Goal: Task Accomplishment & Management: Complete application form

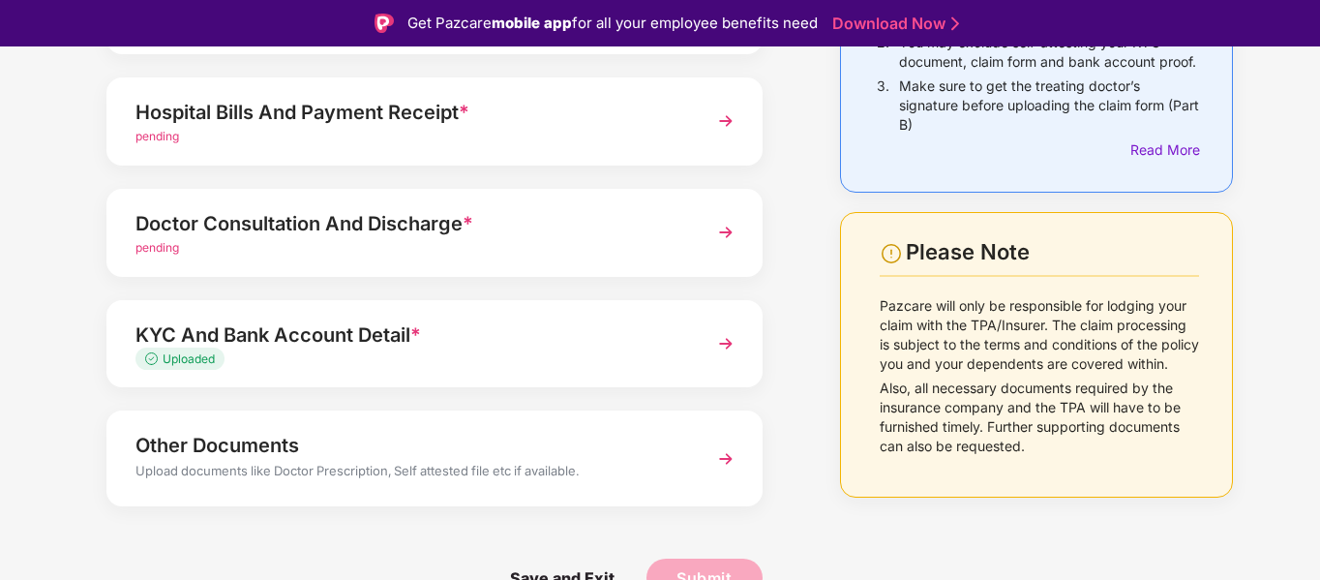
scroll to position [46, 0]
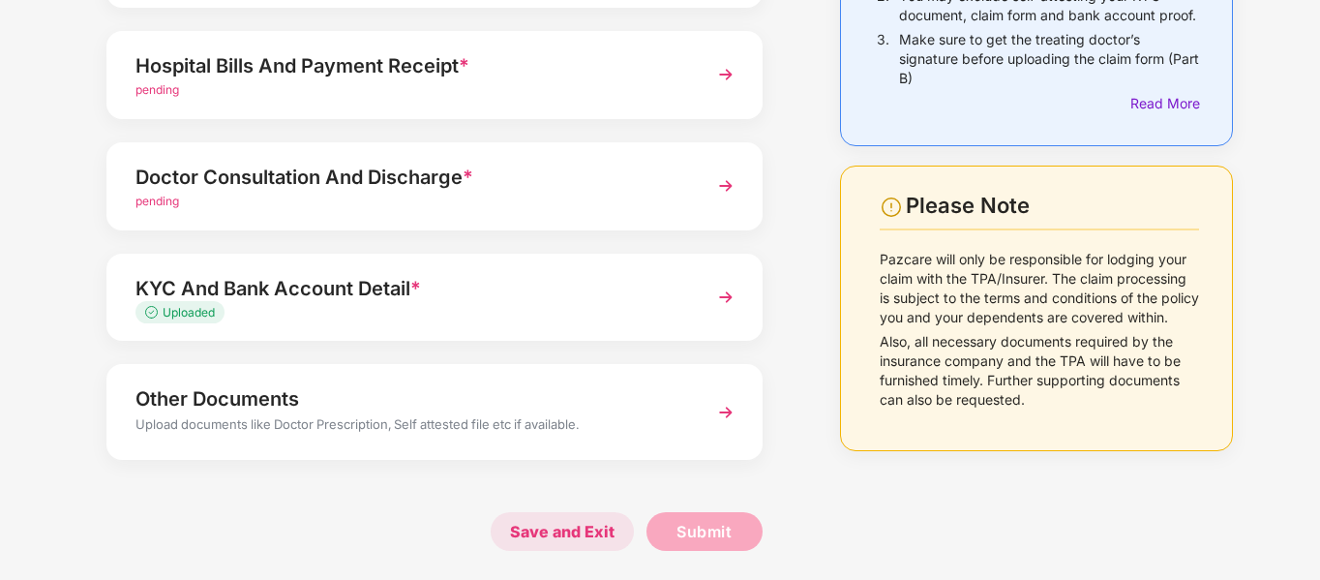
click at [568, 528] on span "Save and Exit" at bounding box center [562, 531] width 143 height 39
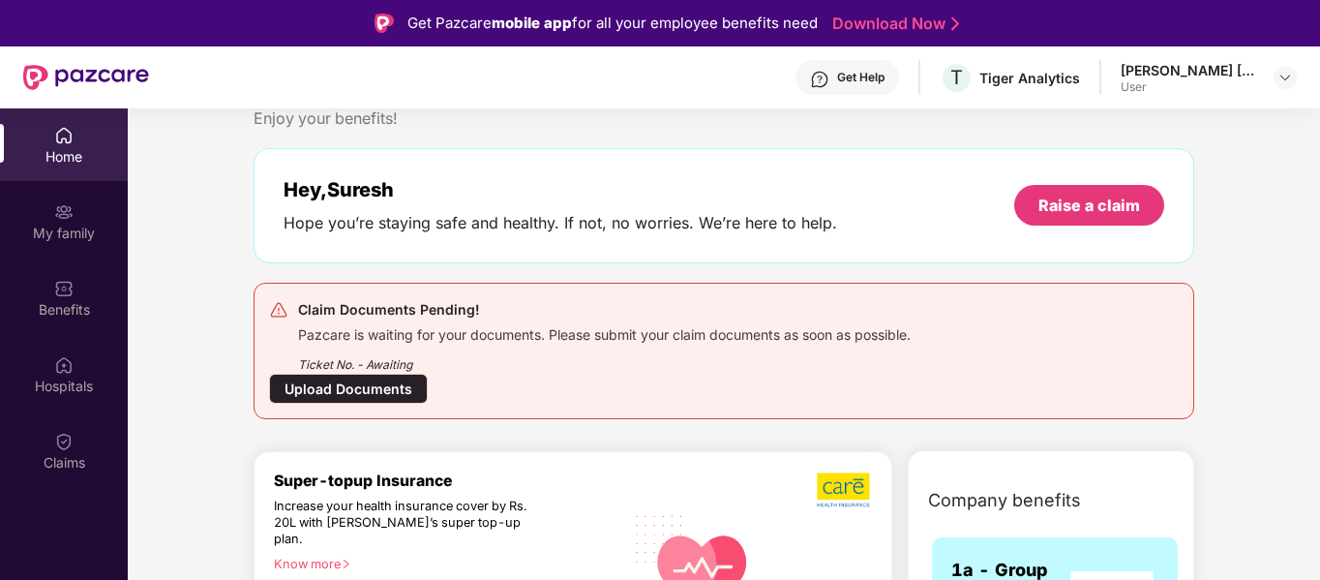
scroll to position [61, 0]
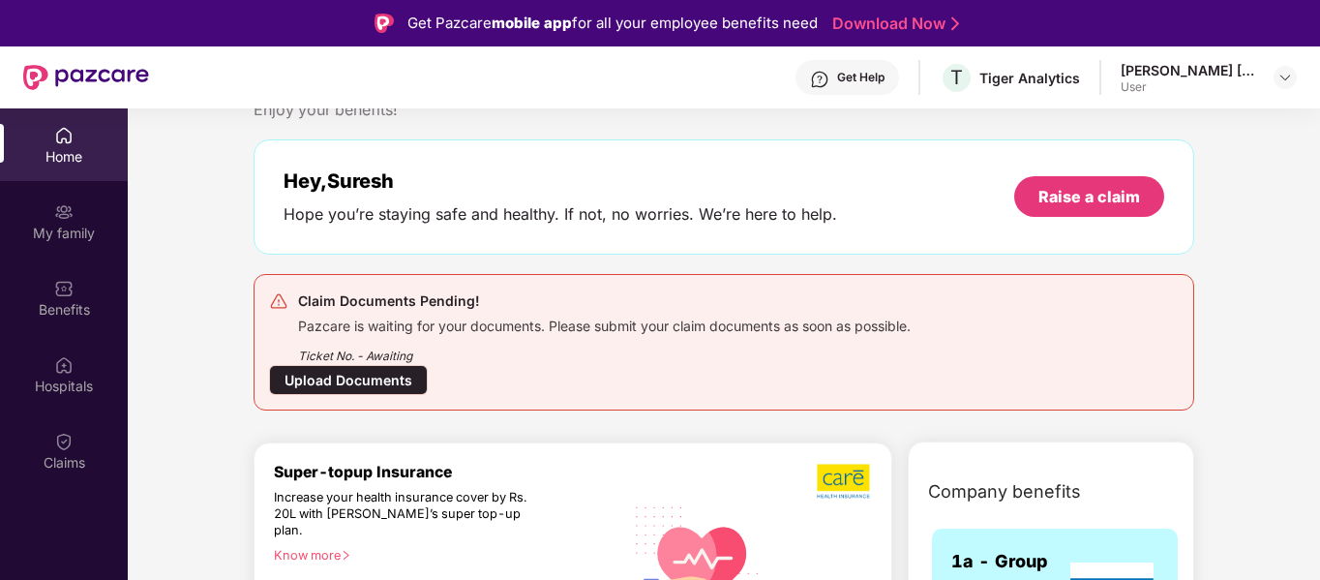
click at [385, 346] on div "Ticket No. - Awaiting" at bounding box center [604, 350] width 613 height 30
click at [349, 381] on div "Upload Documents" at bounding box center [348, 380] width 159 height 30
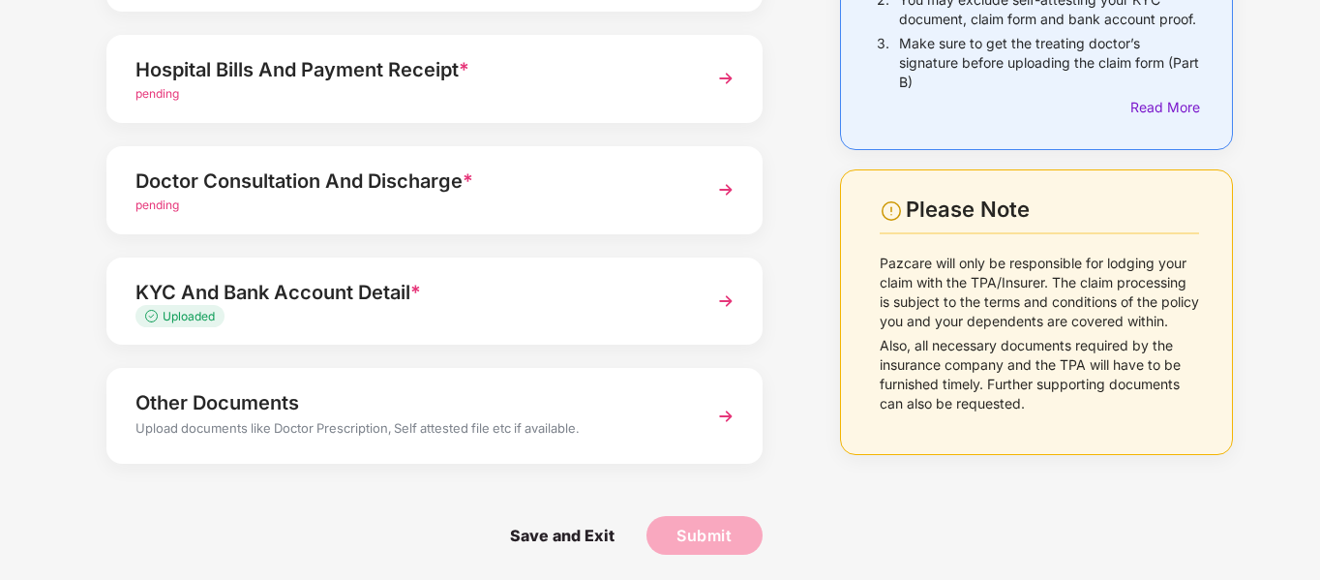
scroll to position [270, 0]
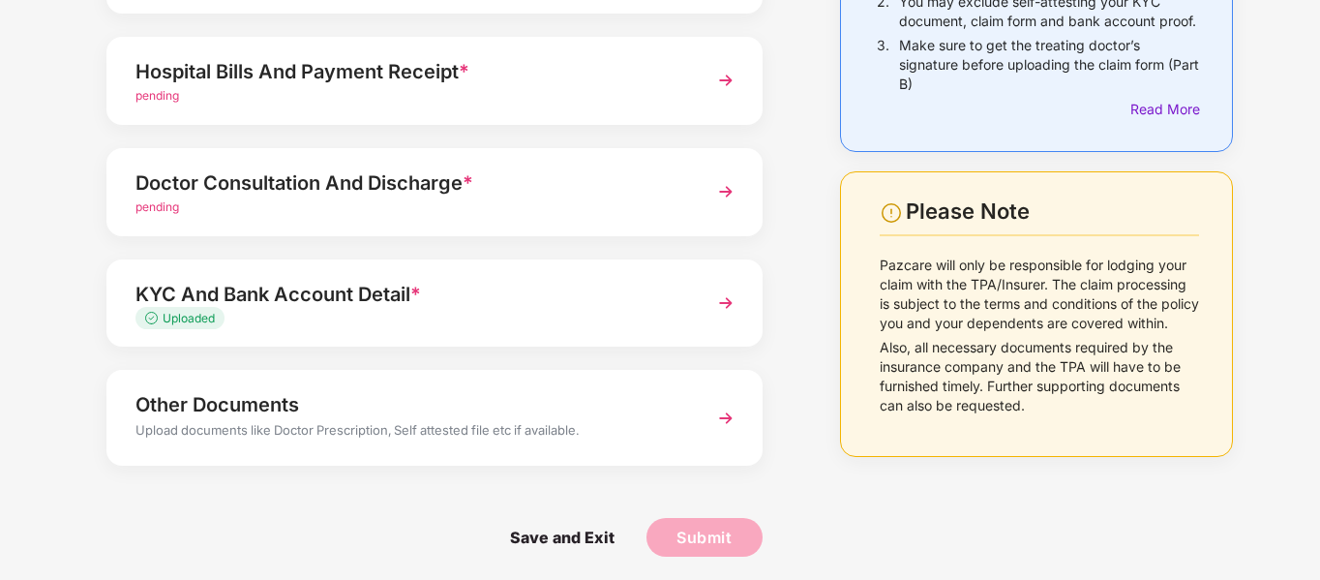
click at [728, 296] on img at bounding box center [726, 303] width 35 height 35
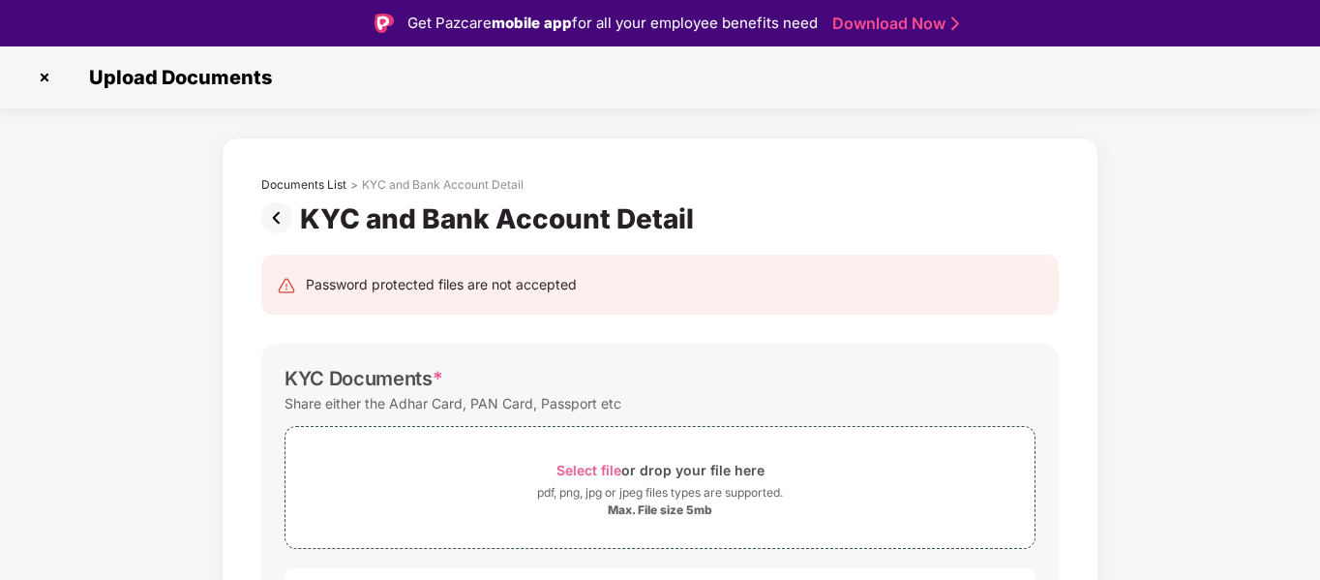
click at [45, 74] on img at bounding box center [44, 77] width 31 height 31
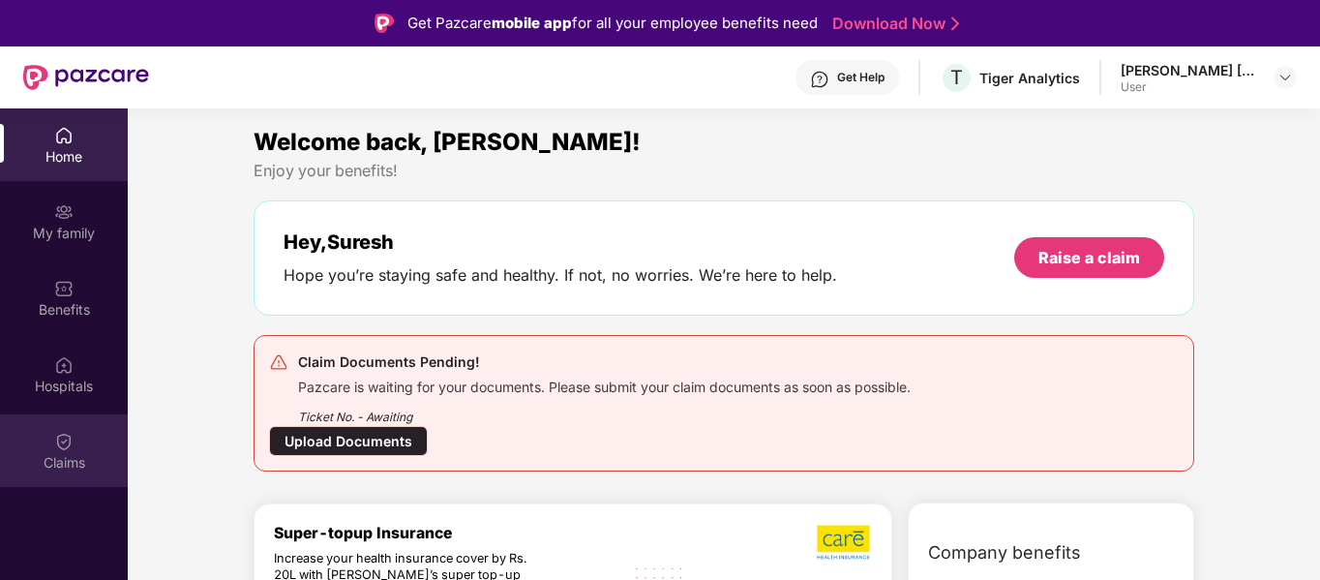
click at [63, 453] on div "Claims" at bounding box center [64, 462] width 128 height 19
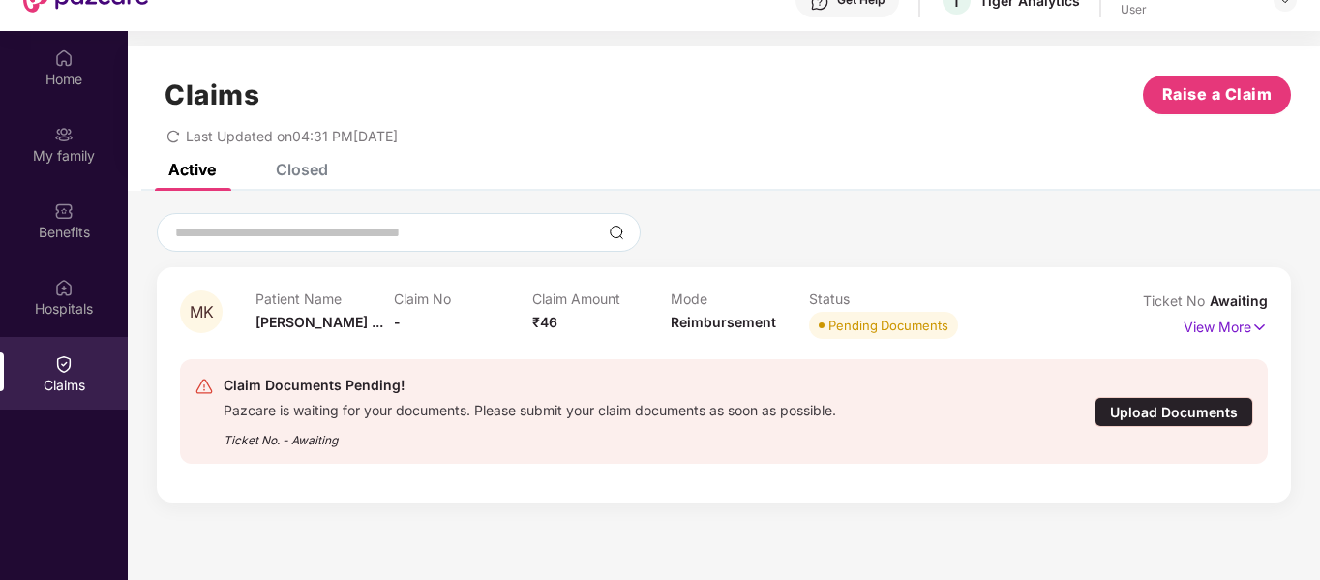
scroll to position [78, 0]
click at [1224, 319] on p "View More" at bounding box center [1226, 324] width 84 height 26
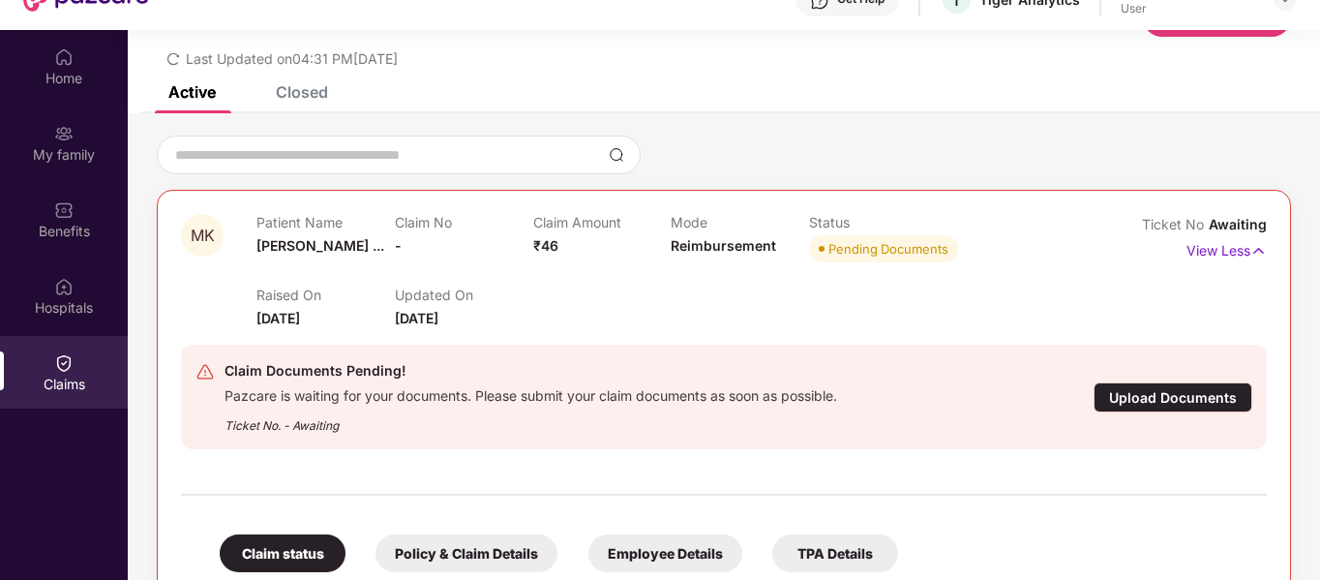
scroll to position [77, 0]
click at [1255, 247] on img at bounding box center [1259, 249] width 16 height 21
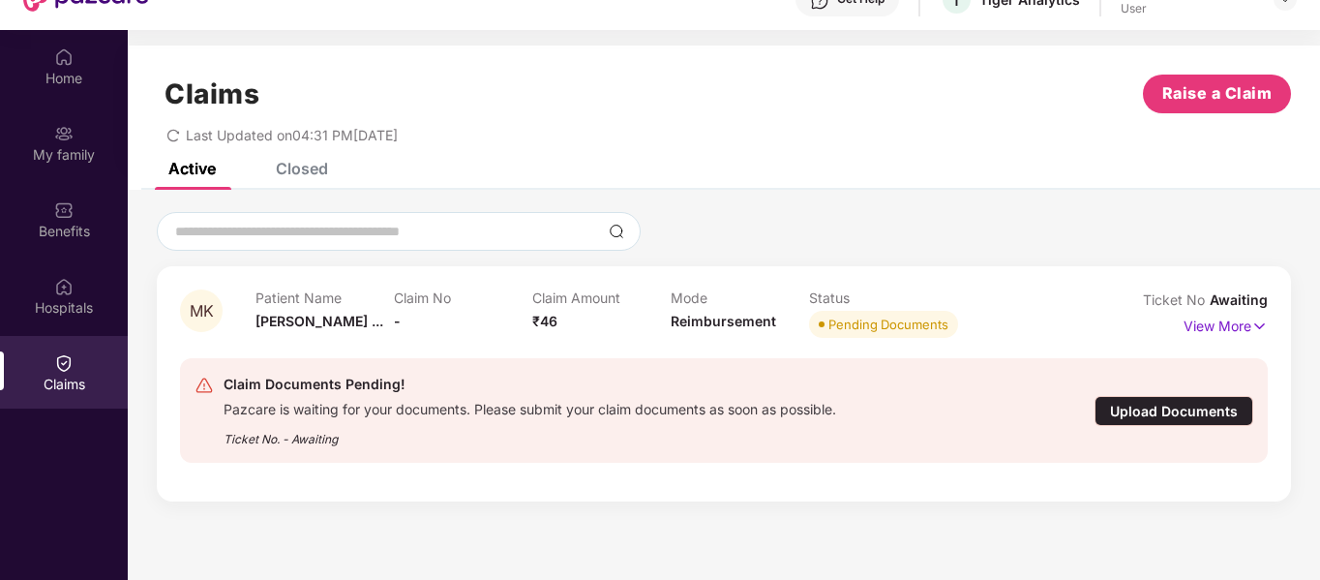
scroll to position [108, 0]
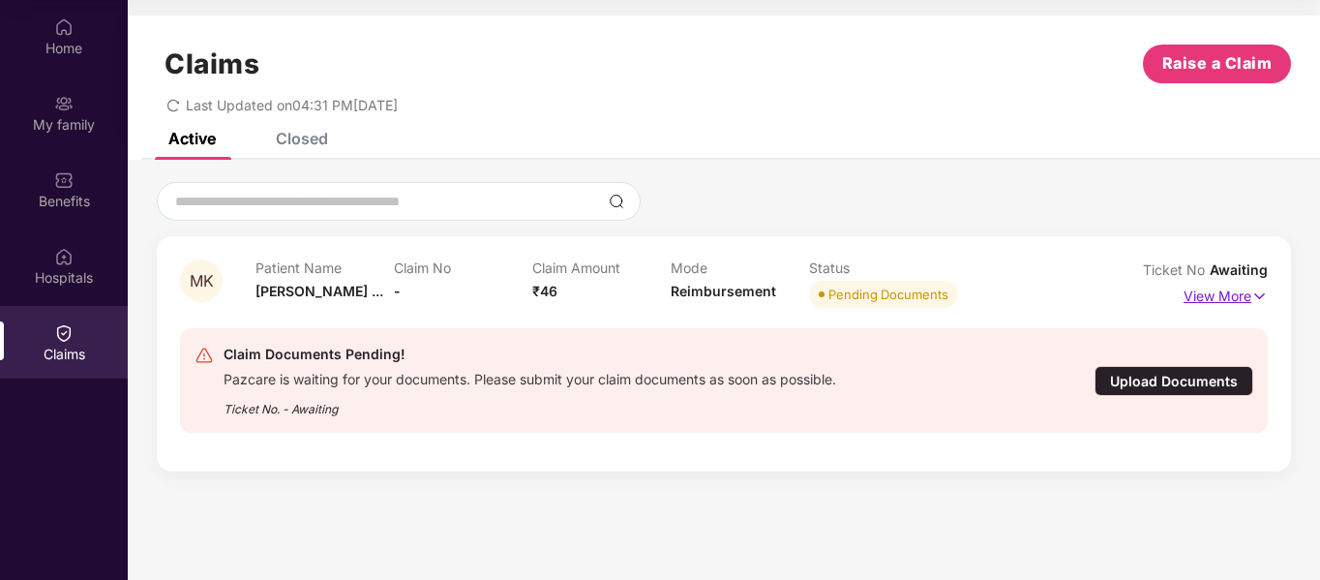
click at [1222, 296] on p "View More" at bounding box center [1226, 294] width 84 height 26
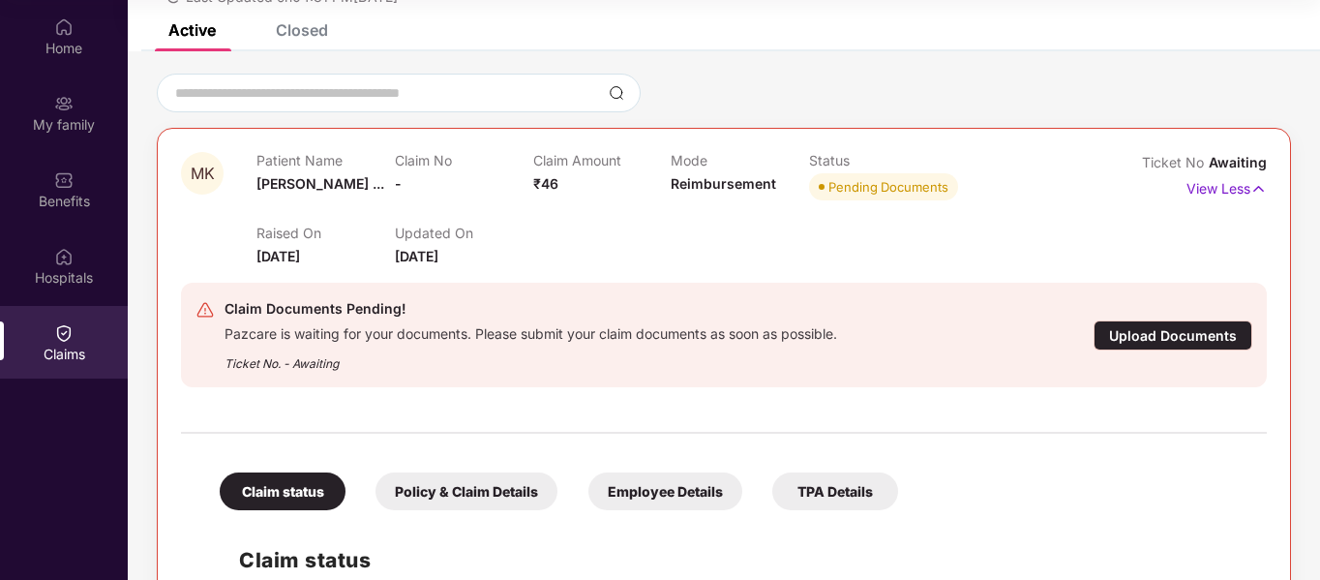
click at [535, 176] on span "₹46" at bounding box center [545, 183] width 25 height 16
click at [657, 254] on div "Raised On 24 Aug 2025 Updated On 24 Aug 2025" at bounding box center [671, 236] width 830 height 62
drag, startPoint x: 835, startPoint y: 191, endPoint x: 971, endPoint y: 192, distance: 135.5
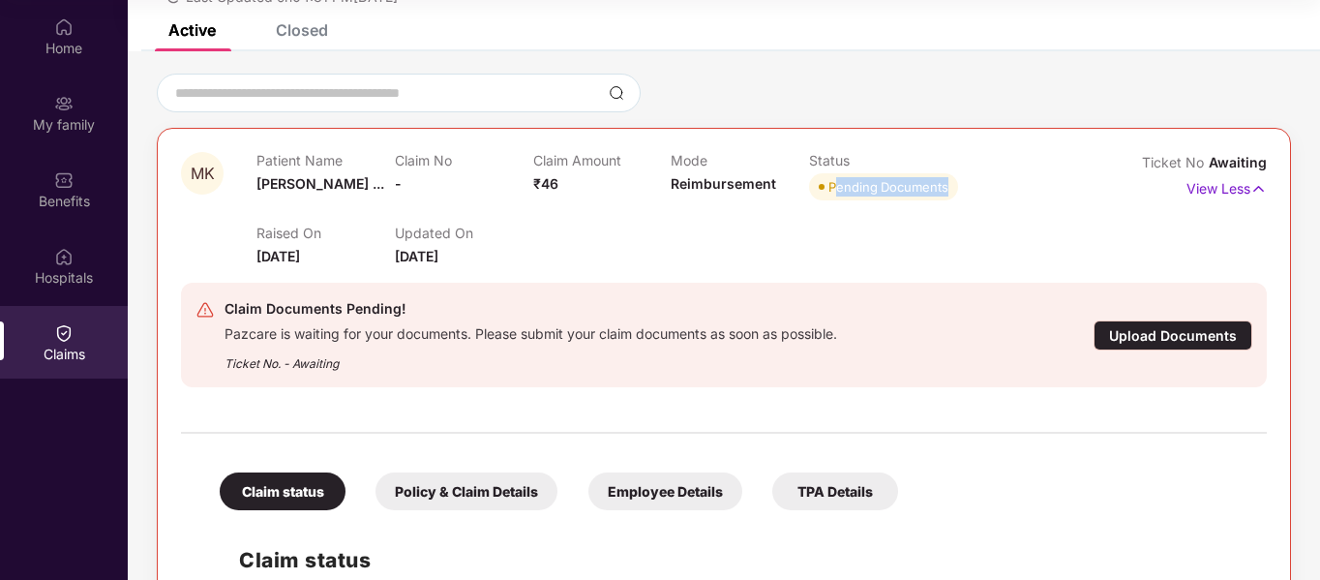
click at [971, 192] on div "Patient Name Mamta Kumari ... Claim No - Claim Amount ₹46 Mode Reimbursement St…" at bounding box center [671, 178] width 830 height 53
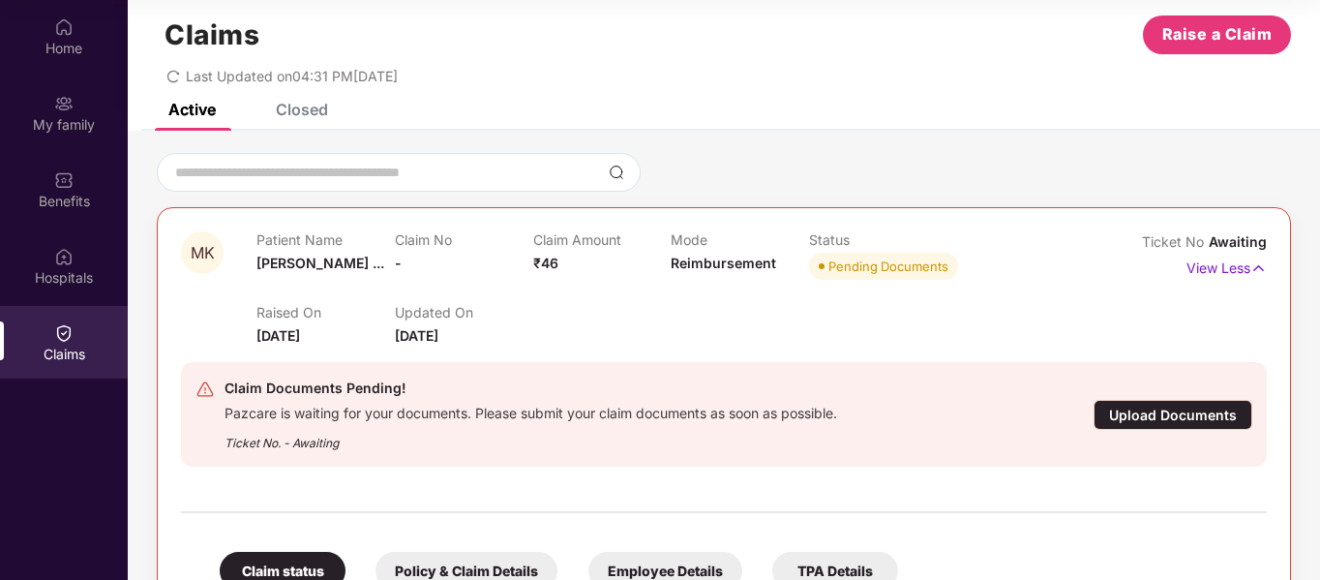
scroll to position [28, 0]
click at [299, 107] on div "Closed" at bounding box center [302, 110] width 52 height 19
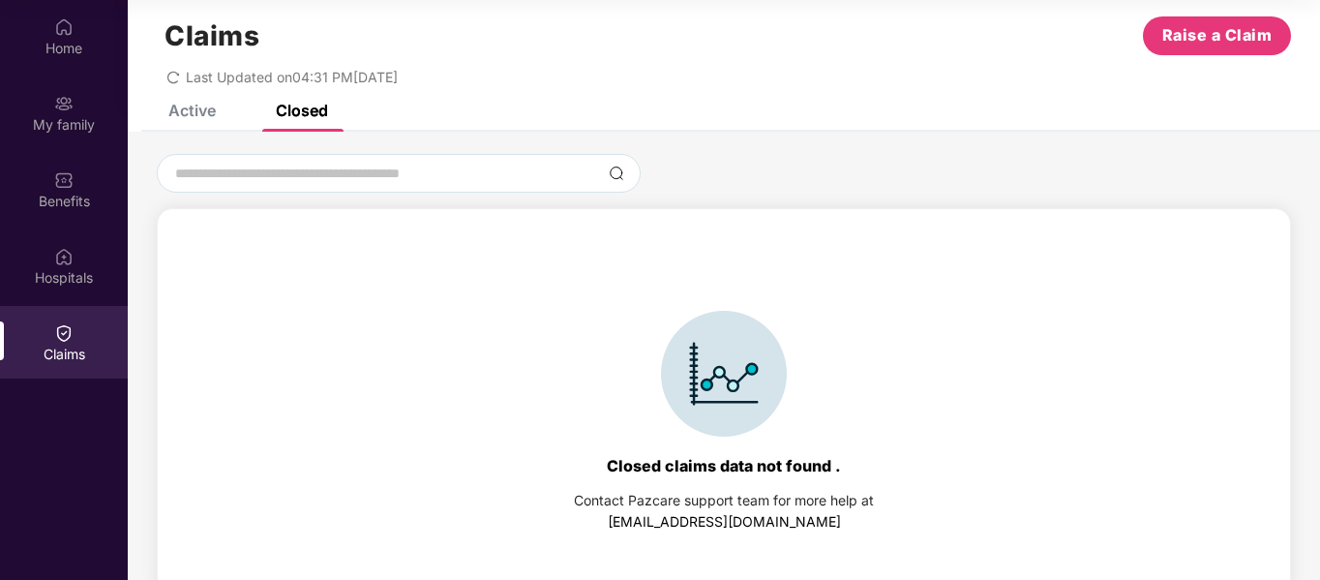
click at [196, 119] on div "Active" at bounding box center [191, 110] width 47 height 19
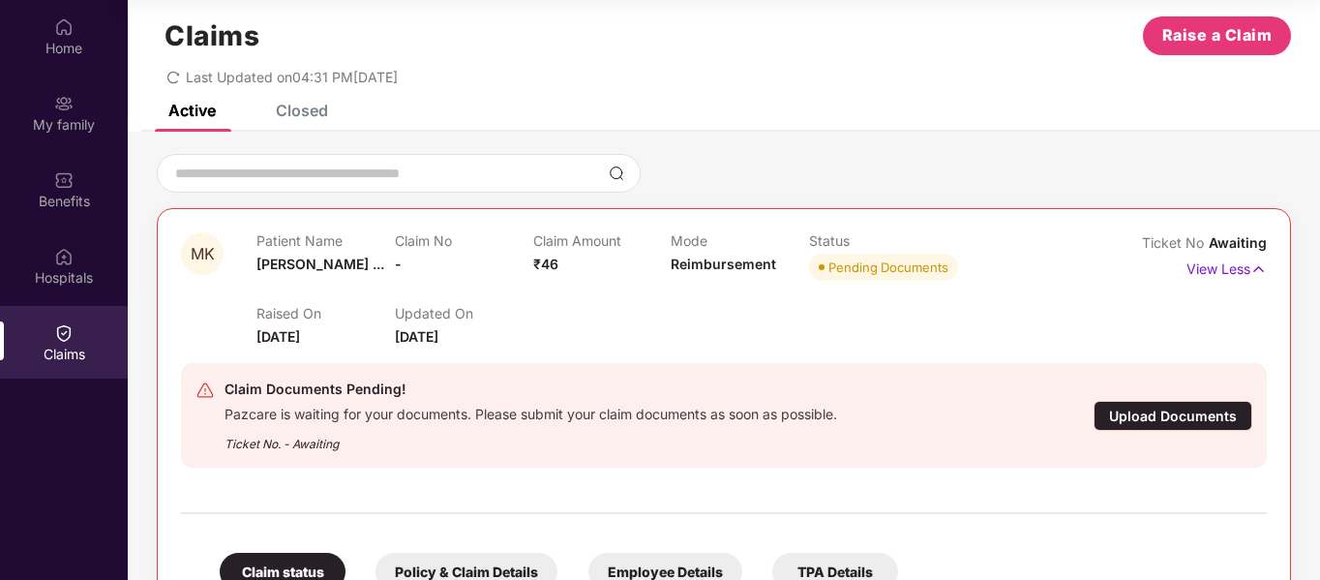
click at [334, 125] on div "Active Closed" at bounding box center [724, 118] width 1192 height 27
click at [313, 113] on div "Closed" at bounding box center [302, 110] width 52 height 19
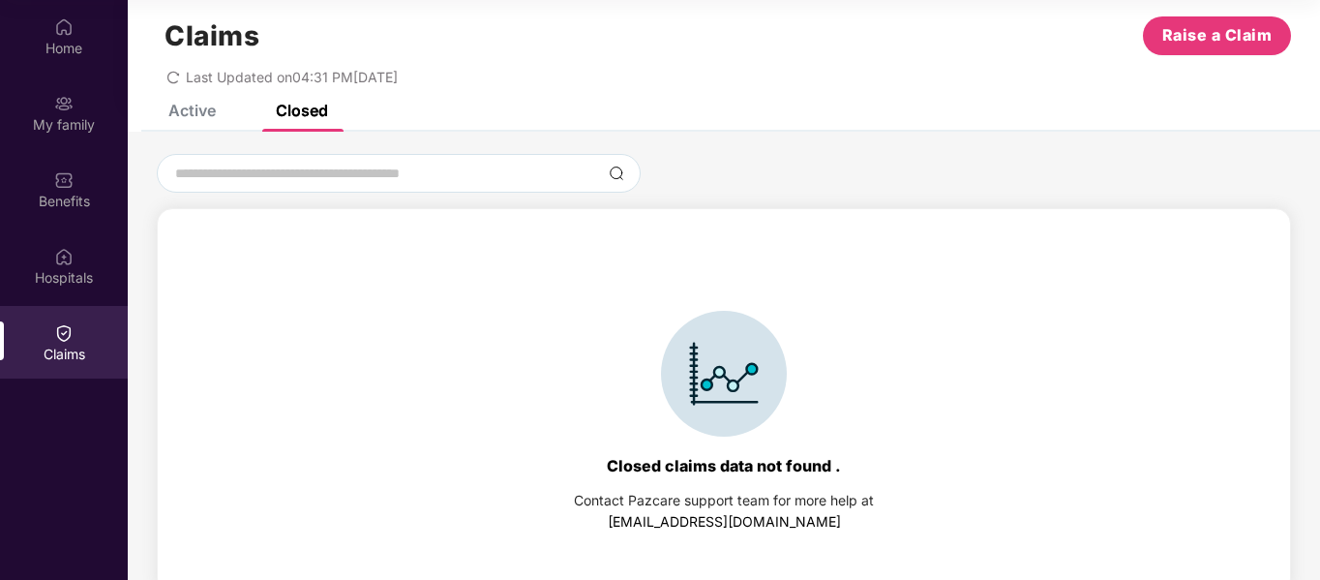
scroll to position [43, 0]
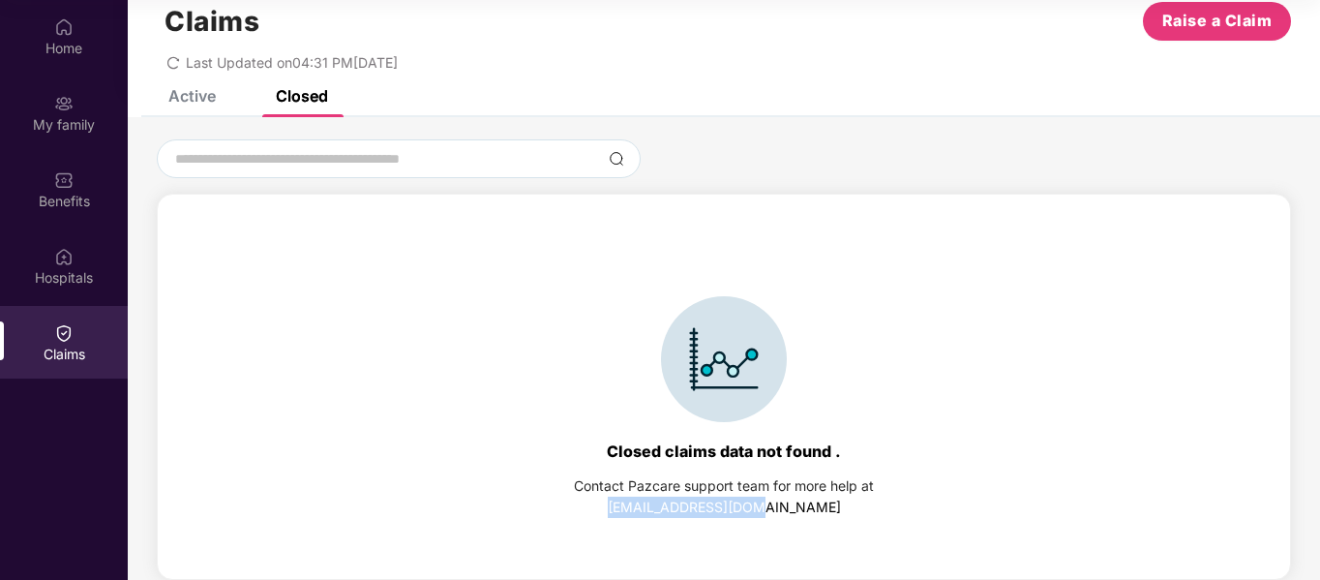
drag, startPoint x: 648, startPoint y: 514, endPoint x: 801, endPoint y: 513, distance: 153.9
click at [801, 513] on div "Contact Pazcare support team for more help at support@pazcare.com" at bounding box center [724, 496] width 300 height 43
copy link "[EMAIL_ADDRESS][DOMAIN_NAME]"
click at [194, 101] on div "Active" at bounding box center [191, 95] width 47 height 19
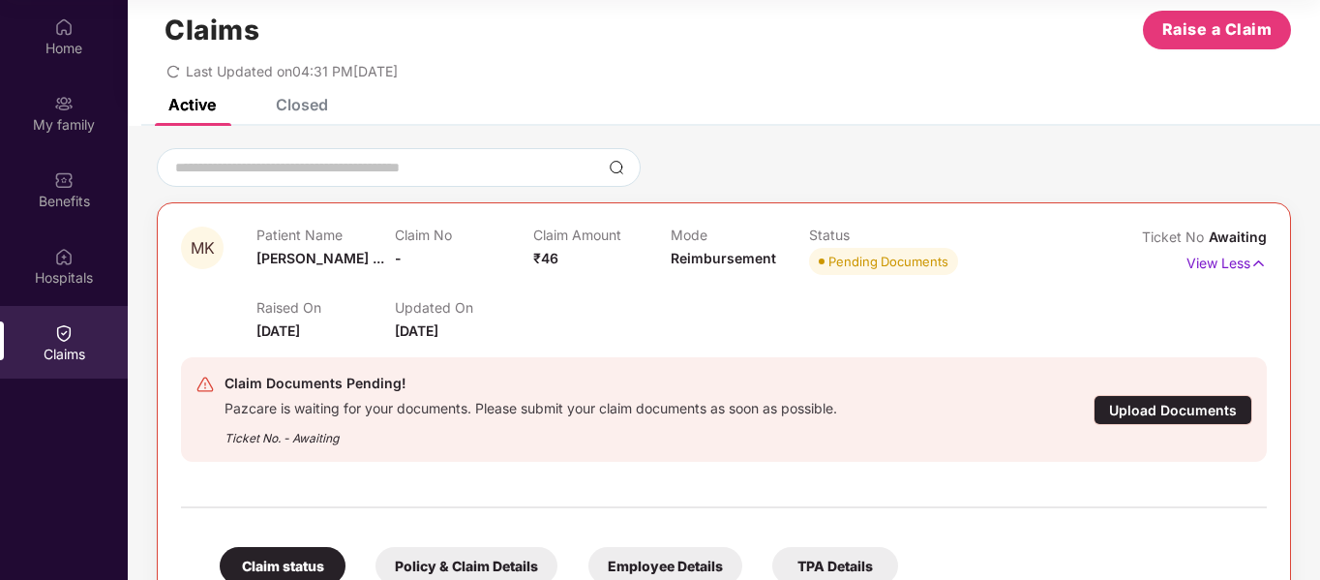
scroll to position [0, 0]
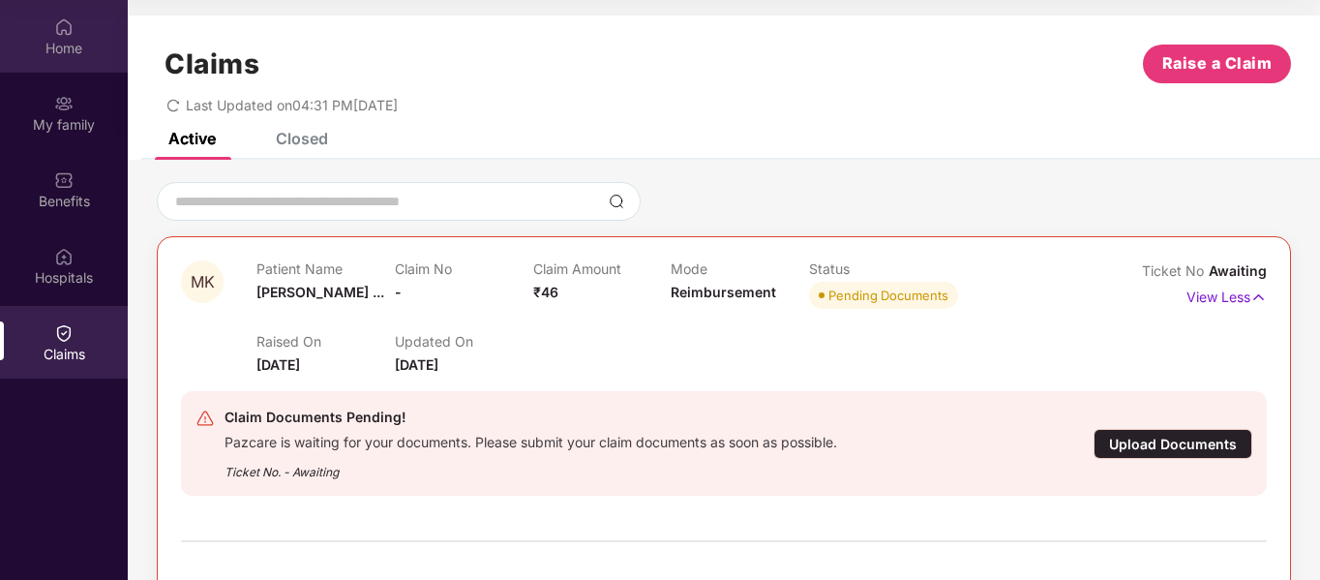
click at [57, 39] on div "Home" at bounding box center [64, 48] width 128 height 19
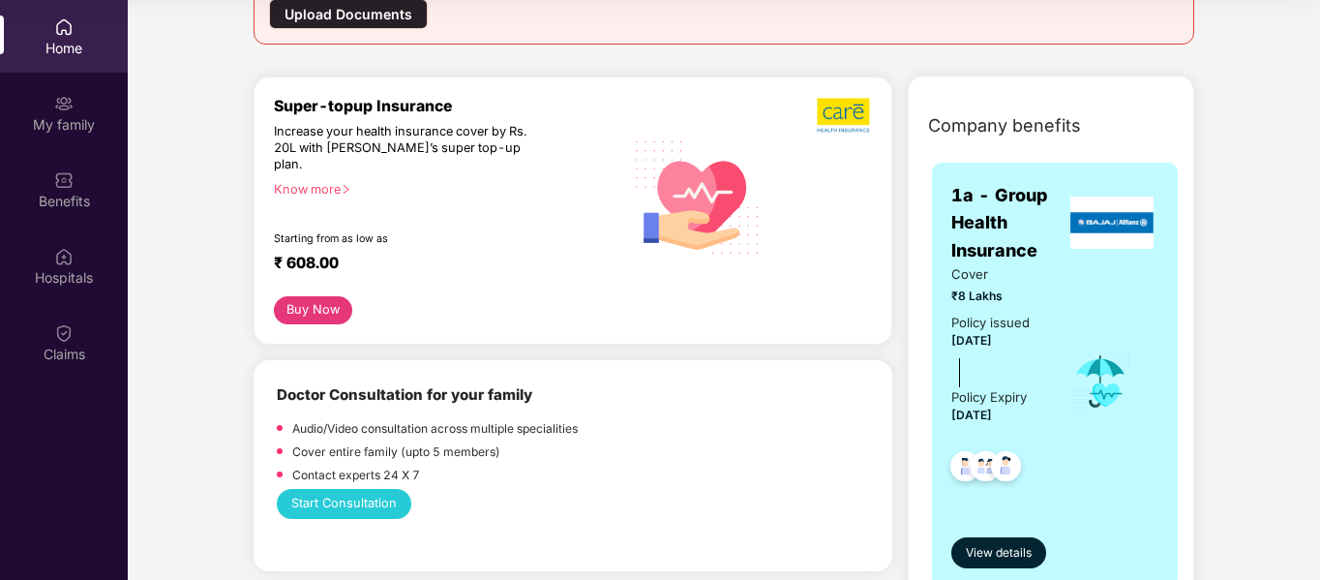
scroll to position [317, 0]
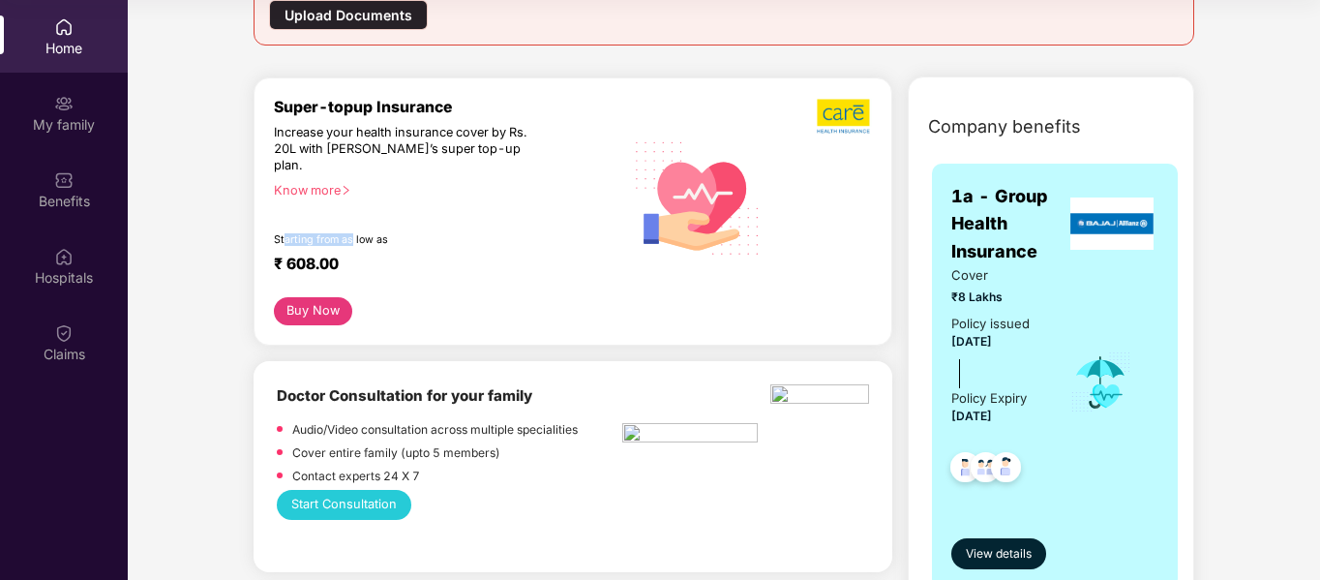
drag, startPoint x: 283, startPoint y: 223, endPoint x: 353, endPoint y: 214, distance: 71.2
click at [353, 214] on div "Super-topup Insurance Increase your health insurance cover by Rs. 20L with PazC…" at bounding box center [448, 197] width 349 height 199
click at [347, 185] on icon "right" at bounding box center [346, 190] width 11 height 11
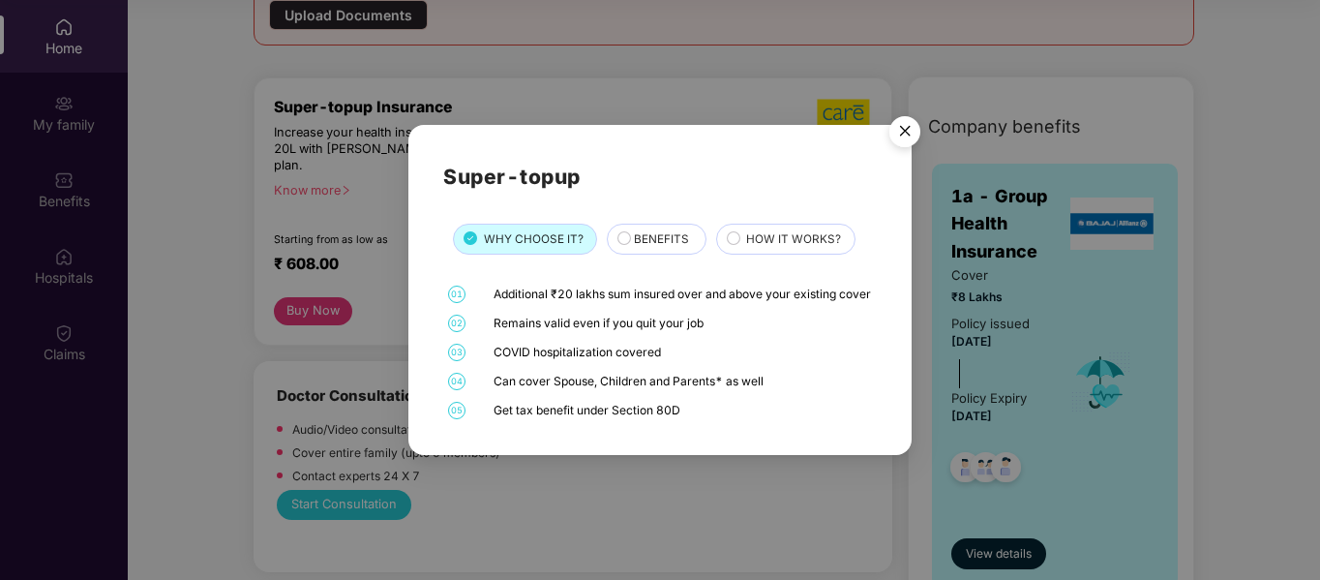
click at [901, 134] on img "Close" at bounding box center [905, 134] width 54 height 54
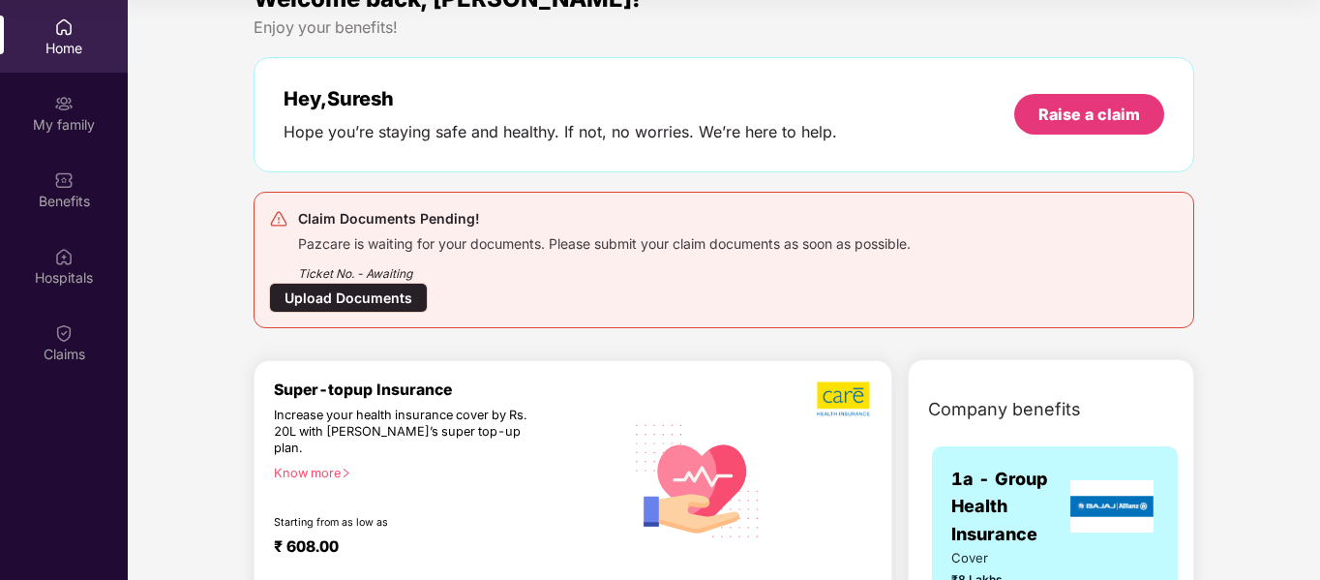
scroll to position [0, 0]
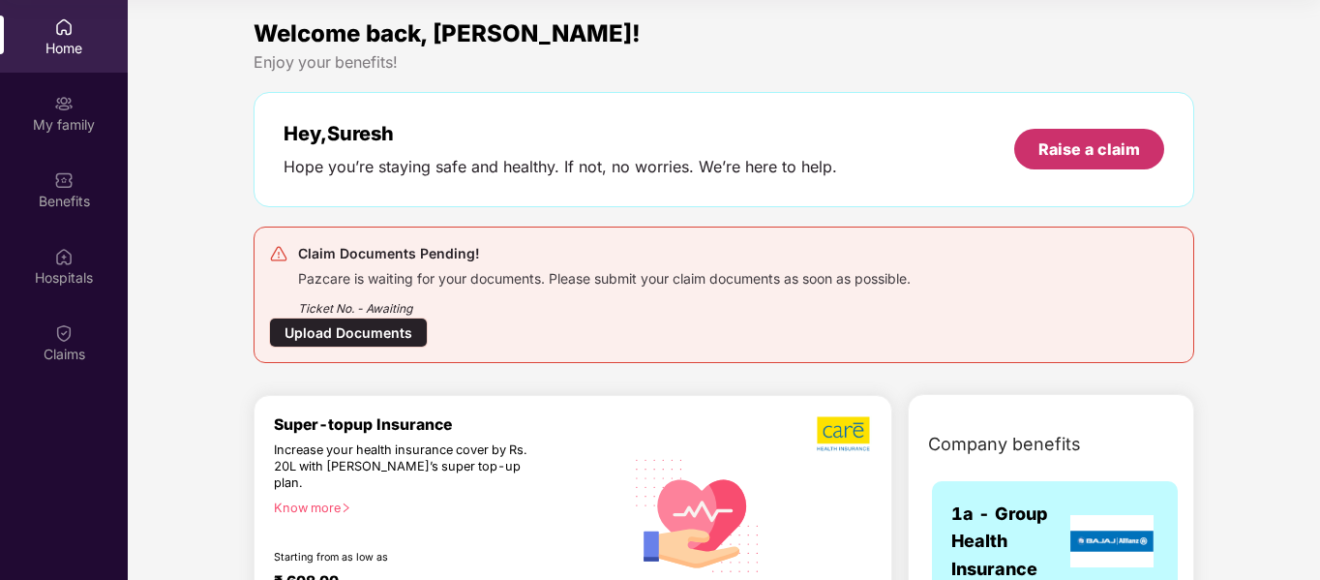
click at [1063, 138] on div "Raise a claim" at bounding box center [1090, 148] width 102 height 21
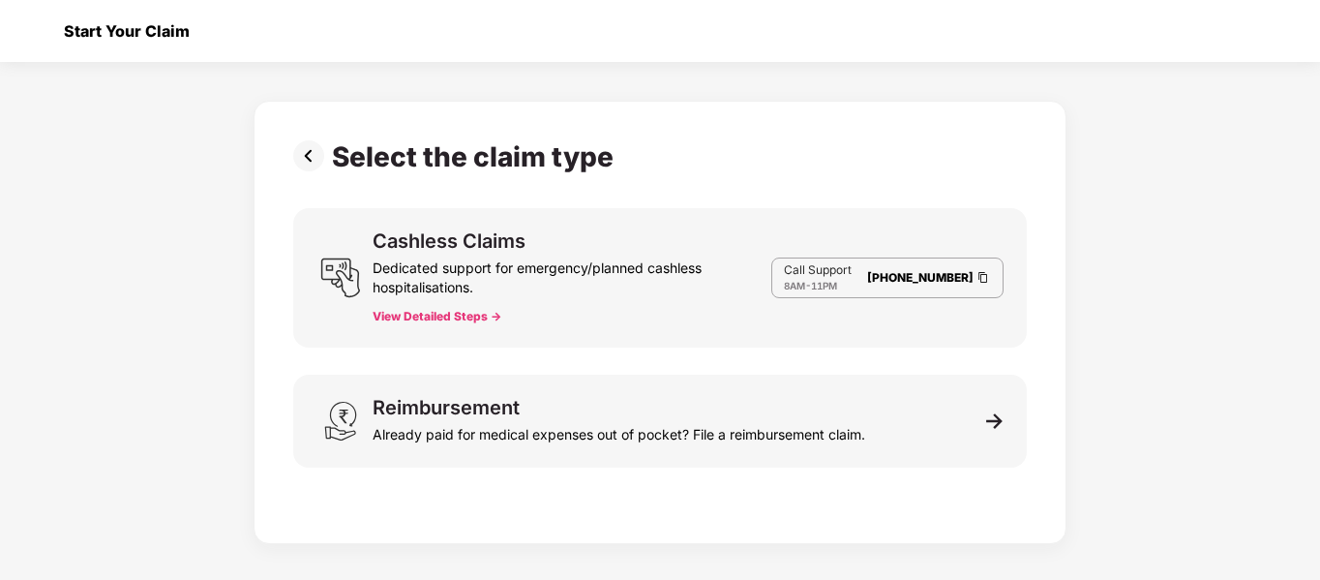
scroll to position [46, 0]
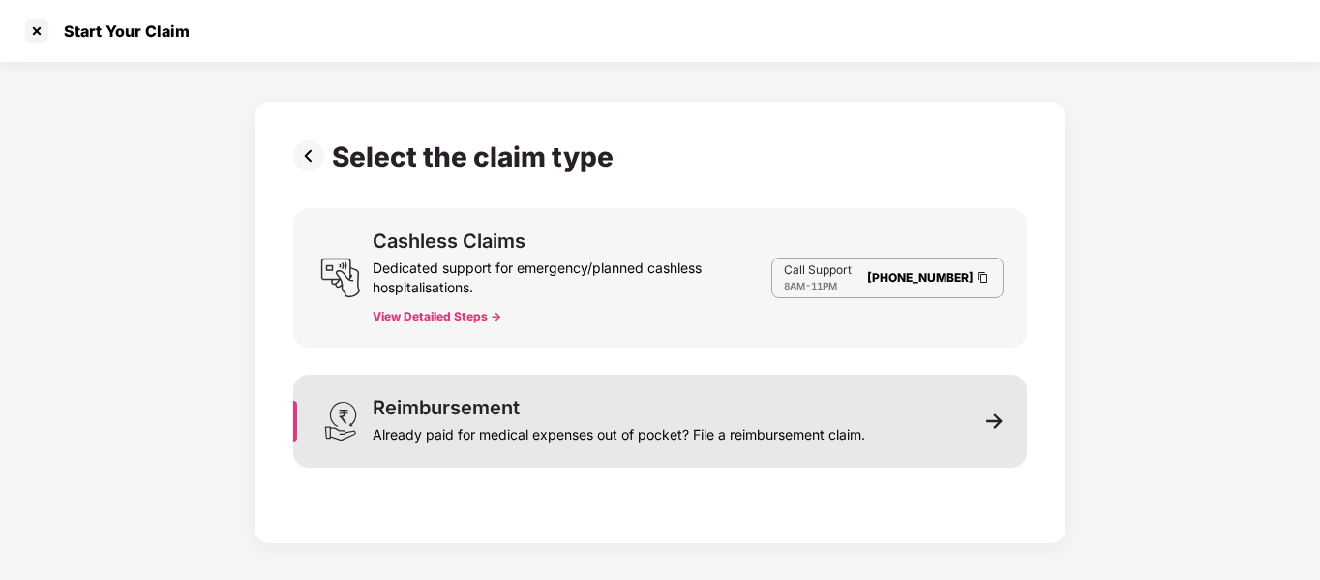
click at [669, 419] on div "Already paid for medical expenses out of pocket? File a reimbursement claim." at bounding box center [619, 430] width 493 height 27
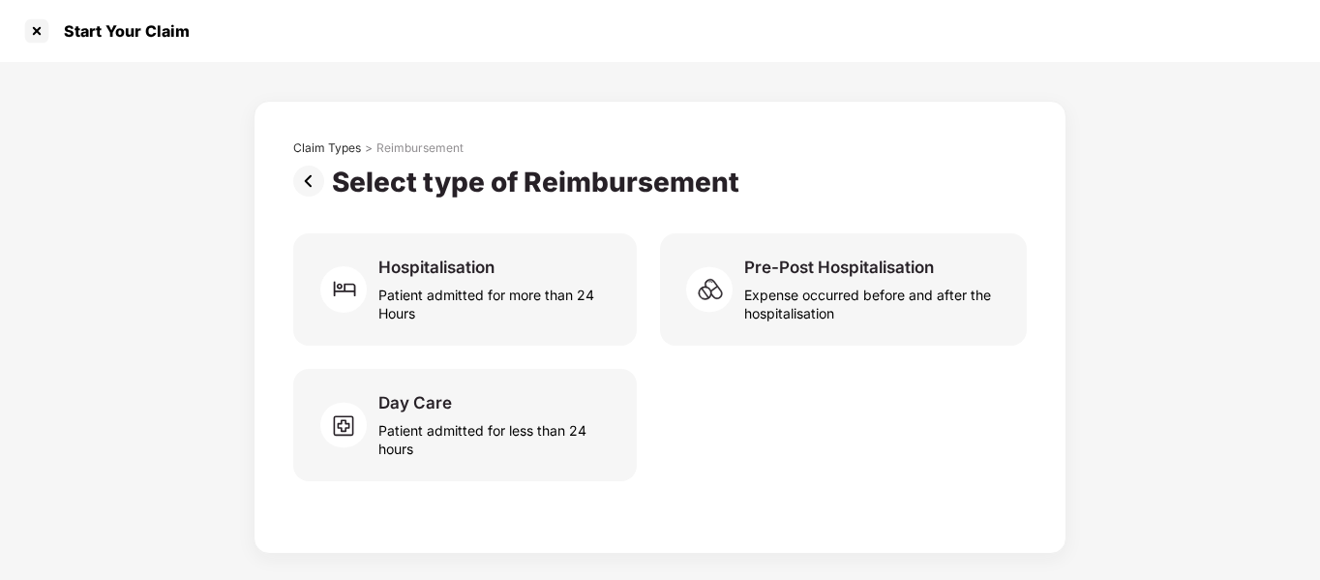
click at [307, 186] on img at bounding box center [312, 181] width 39 height 31
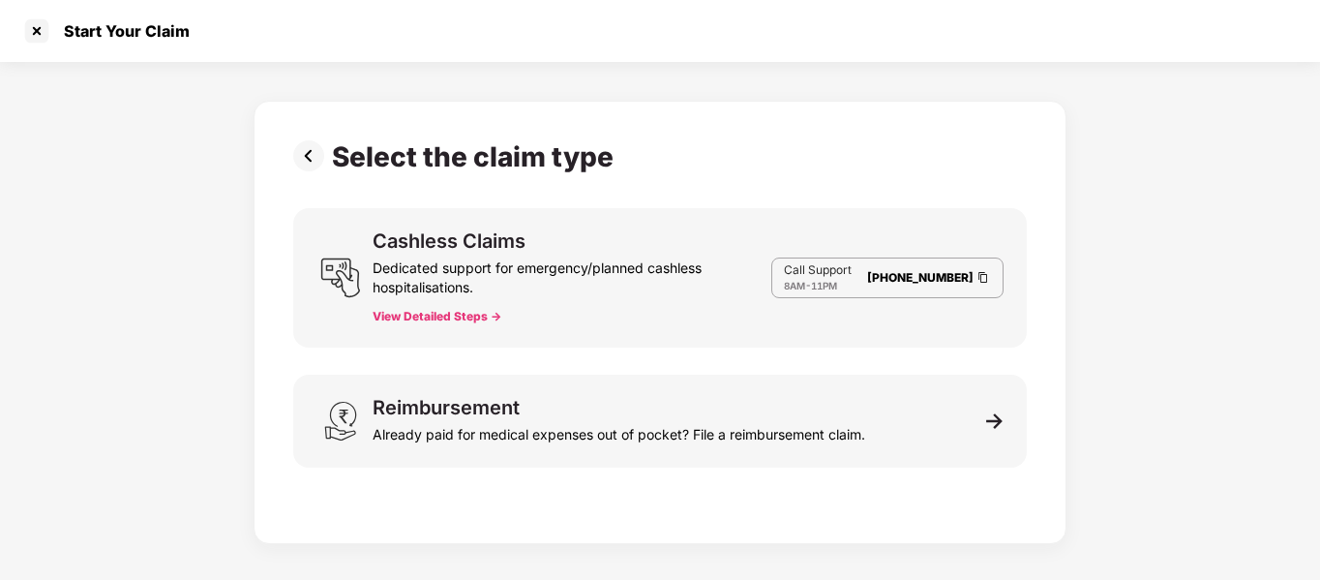
click at [636, 286] on div "Dedicated support for emergency/planned cashless hospitalisations." at bounding box center [572, 274] width 399 height 46
click at [448, 313] on button "View Detailed Steps ->" at bounding box center [437, 316] width 129 height 15
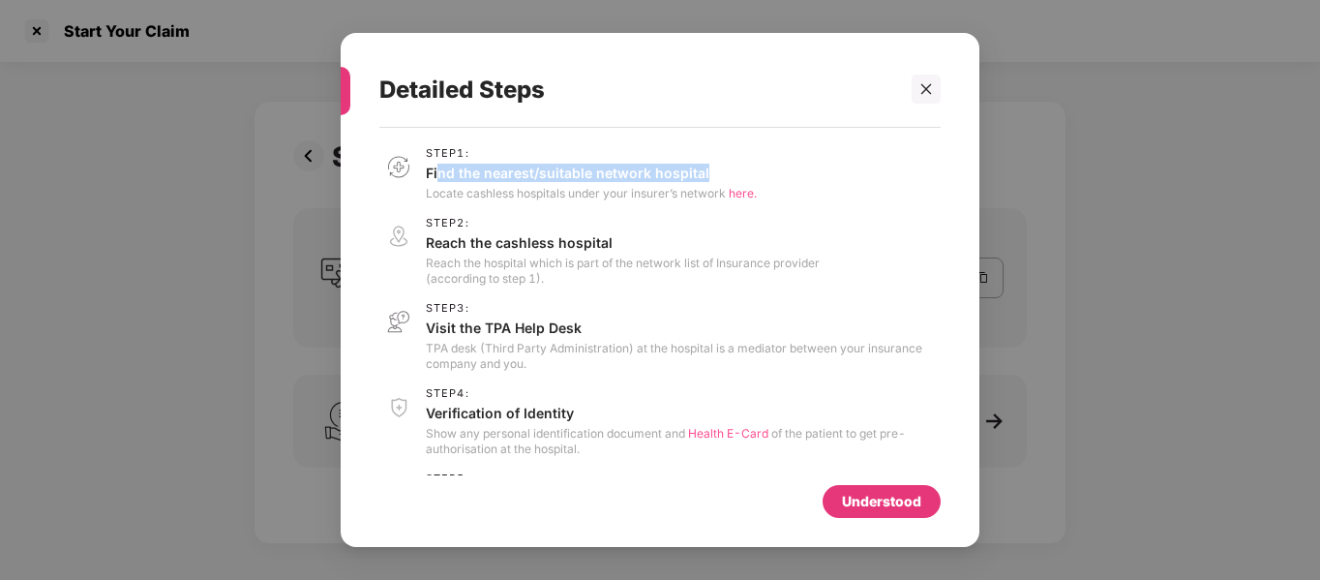
drag, startPoint x: 438, startPoint y: 178, endPoint x: 717, endPoint y: 175, distance: 278.8
click at [717, 175] on p "Find the nearest/suitable network hospital" at bounding box center [591, 173] width 331 height 18
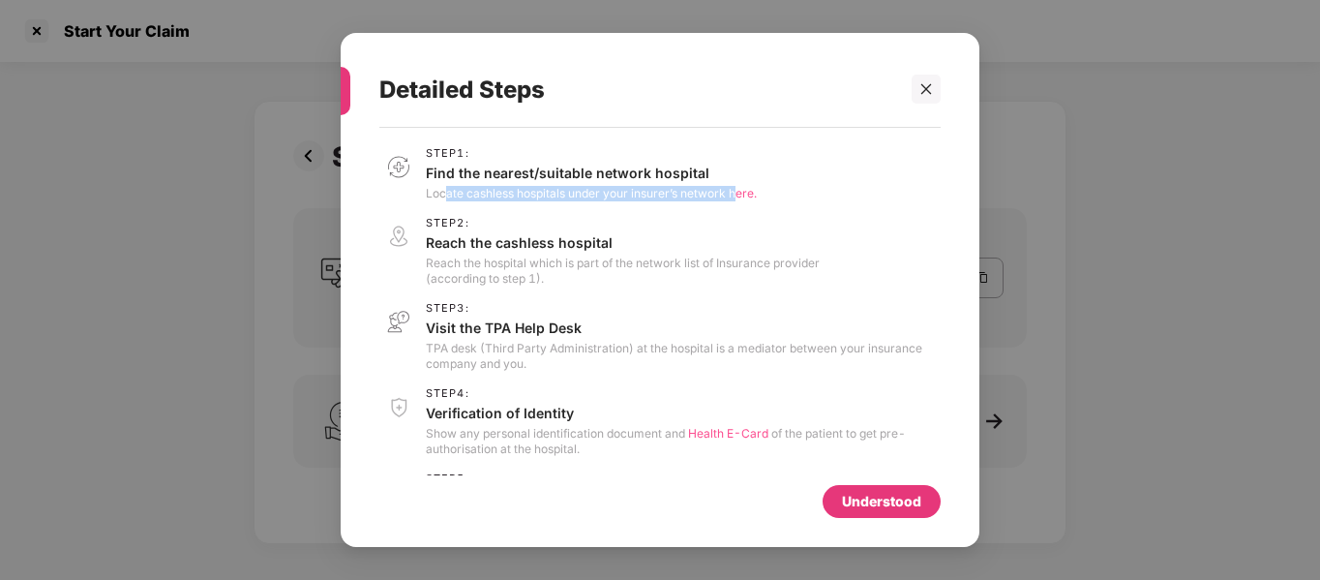
drag, startPoint x: 448, startPoint y: 193, endPoint x: 737, endPoint y: 196, distance: 288.5
click at [737, 196] on p "Locate cashless hospitals under your insurer’s network here." at bounding box center [591, 193] width 331 height 15
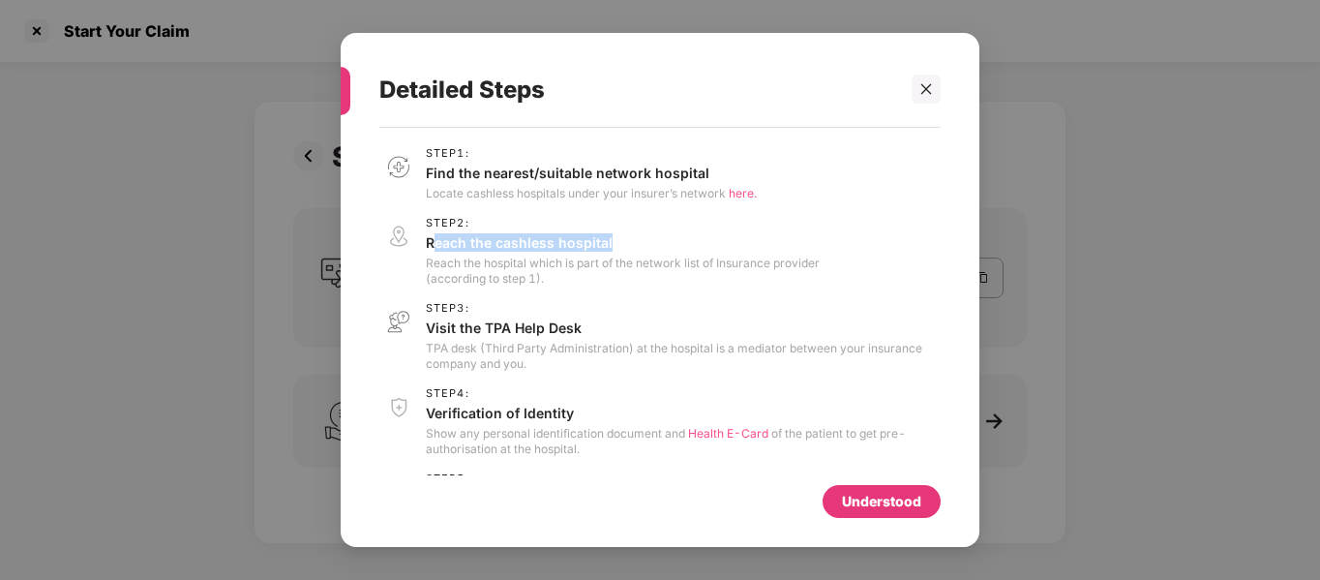
drag, startPoint x: 437, startPoint y: 243, endPoint x: 641, endPoint y: 243, distance: 204.2
click at [641, 243] on p "Reach the cashless hospital" at bounding box center [623, 242] width 394 height 18
drag, startPoint x: 468, startPoint y: 241, endPoint x: 609, endPoint y: 242, distance: 141.3
click at [609, 242] on p "Reach the cashless hospital" at bounding box center [623, 242] width 394 height 18
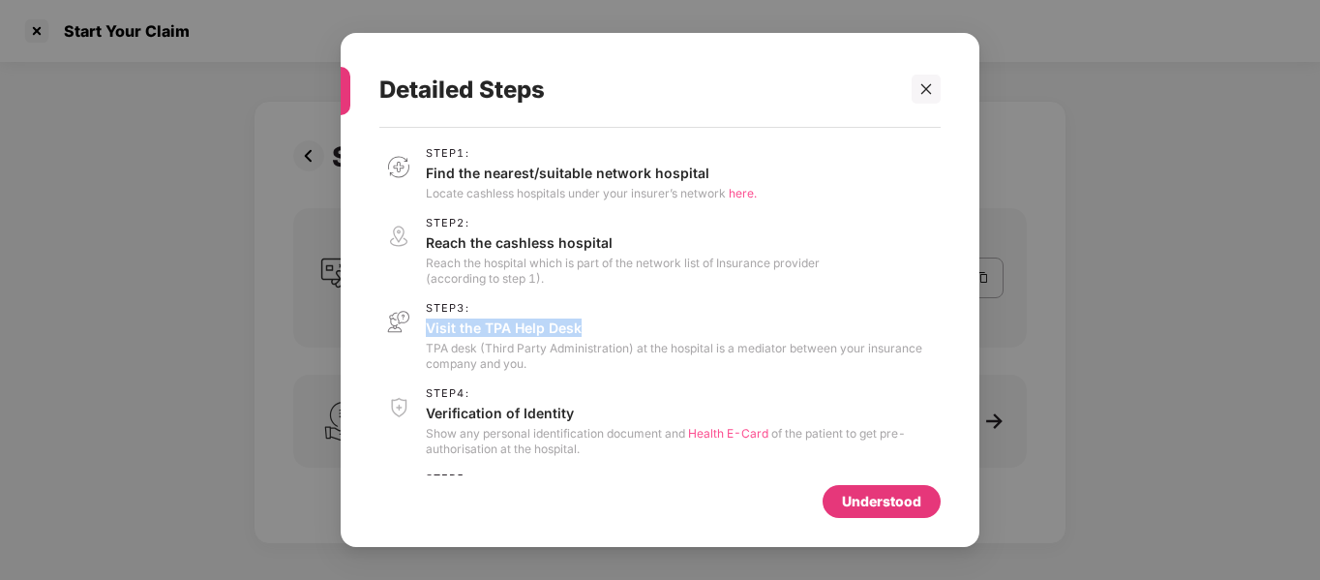
drag, startPoint x: 425, startPoint y: 327, endPoint x: 640, endPoint y: 329, distance: 214.9
click at [640, 329] on div "Step 3 : Visit the TPA Help Desk TPA desk (Third Party Administration) at the h…" at bounding box center [659, 337] width 561 height 70
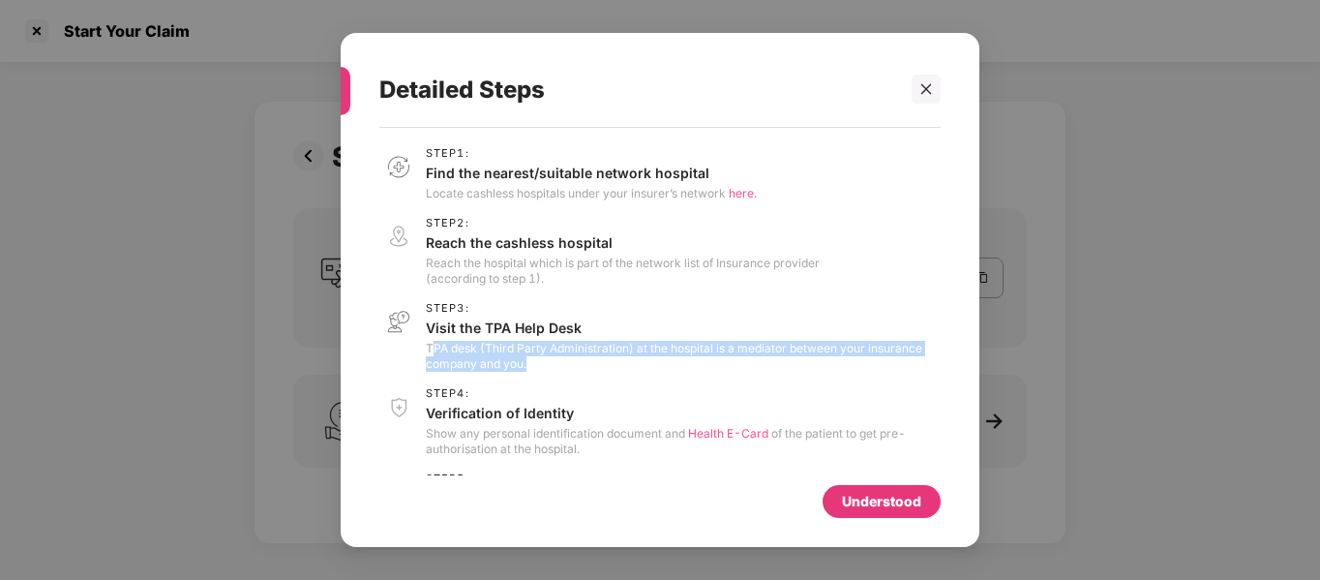
drag, startPoint x: 431, startPoint y: 356, endPoint x: 559, endPoint y: 364, distance: 129.0
click at [559, 364] on p "TPA desk (Third Party Administration) at the hospital is a mediator between you…" at bounding box center [683, 356] width 515 height 31
click at [689, 371] on p "TPA desk (Third Party Administration) at the hospital is a mediator between you…" at bounding box center [683, 356] width 515 height 31
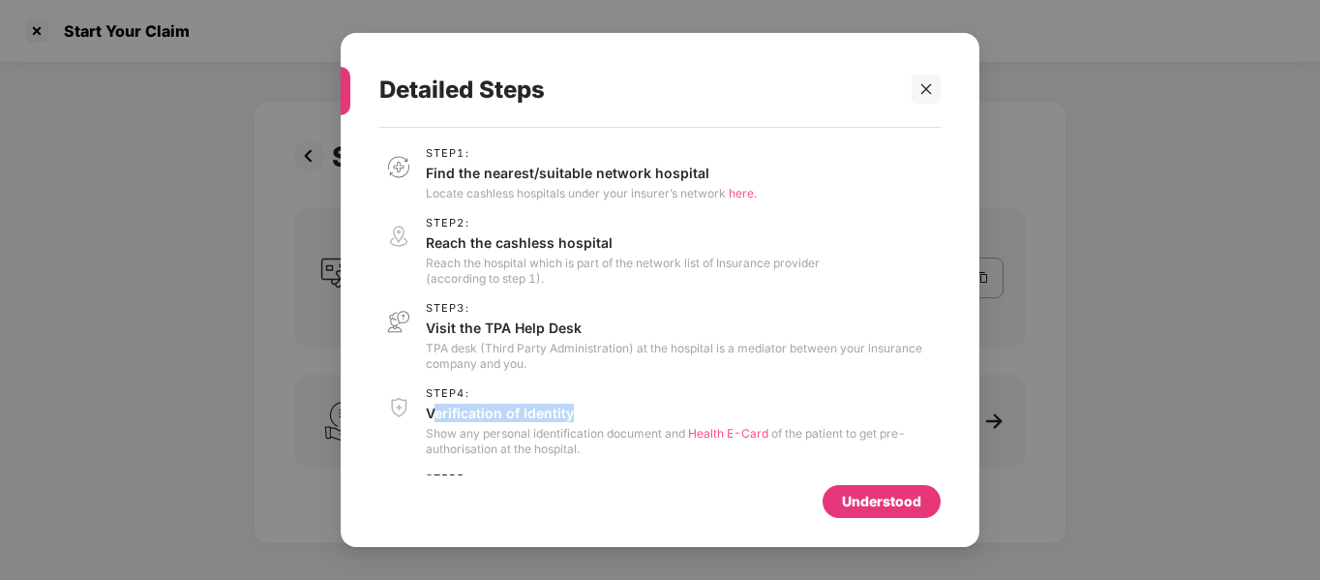
drag, startPoint x: 435, startPoint y: 412, endPoint x: 626, endPoint y: 409, distance: 191.7
click at [626, 409] on p "Verification of Identity" at bounding box center [683, 413] width 515 height 18
click at [704, 393] on span "Step 4 :" at bounding box center [683, 393] width 515 height 13
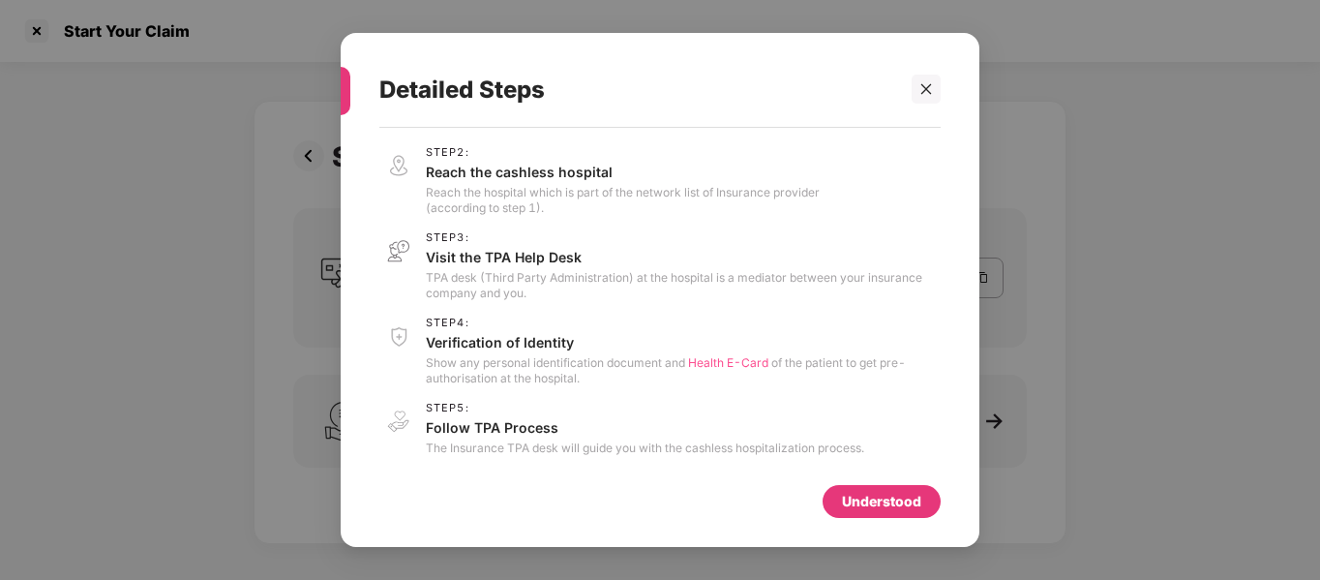
scroll to position [75, 0]
click at [923, 96] on icon "close" at bounding box center [927, 89] width 14 height 14
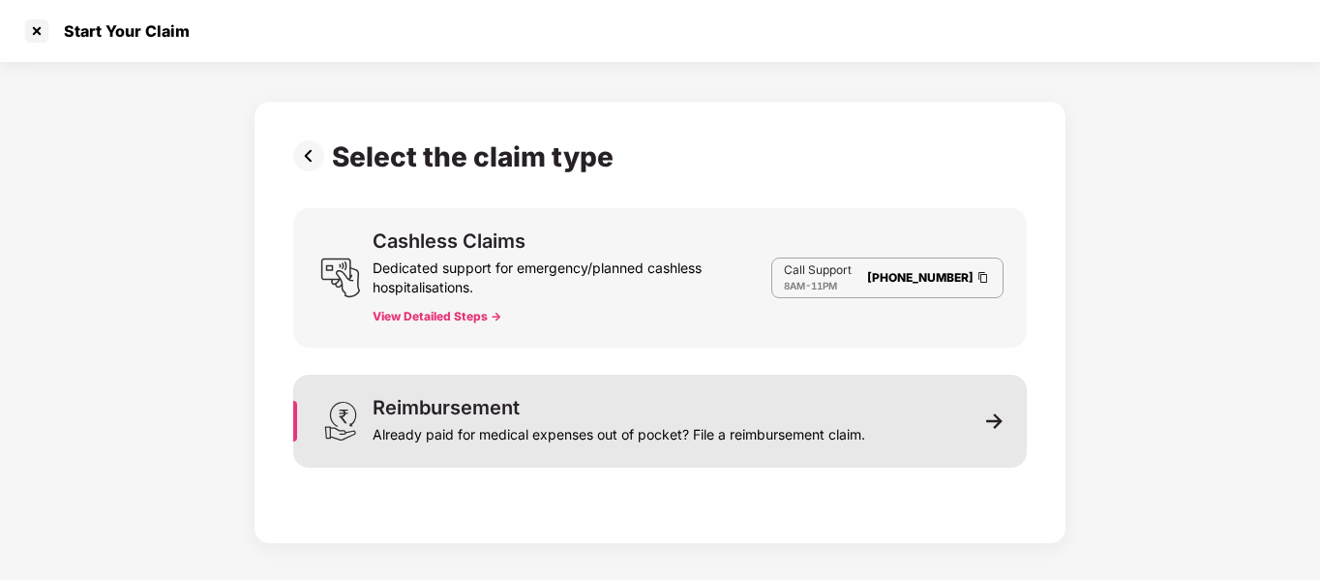
click at [899, 419] on div "Reimbursement Already paid for medical expenses out of pocket? File a reimburse…" at bounding box center [660, 421] width 734 height 93
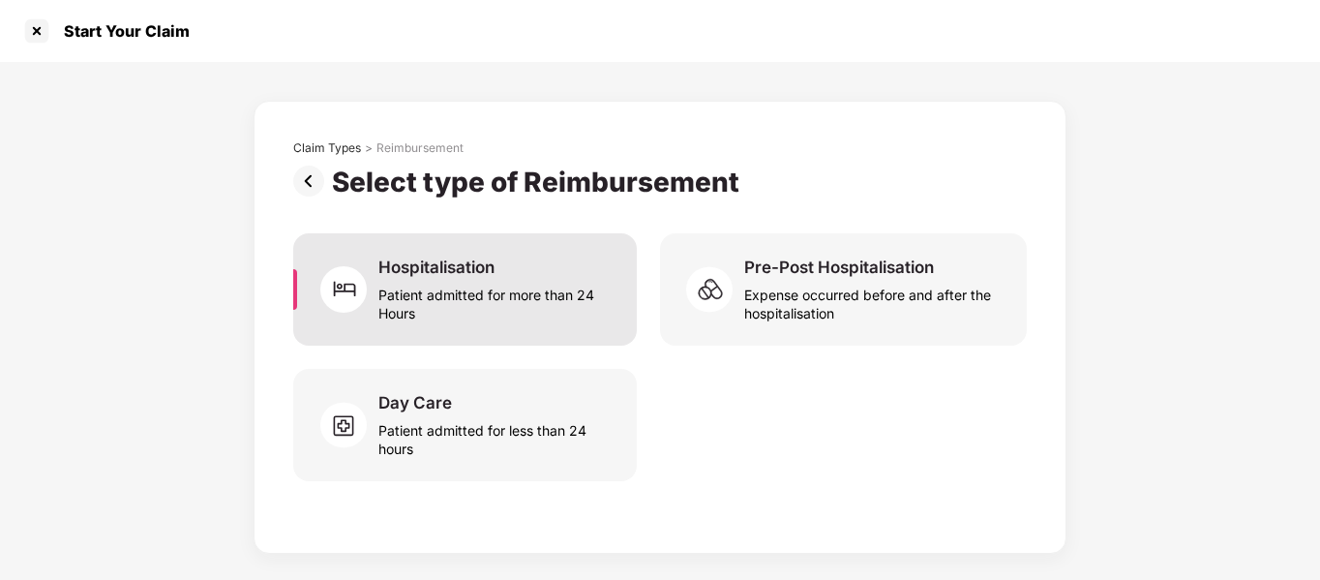
click at [465, 308] on div "Patient admitted for more than 24 Hours" at bounding box center [495, 300] width 235 height 45
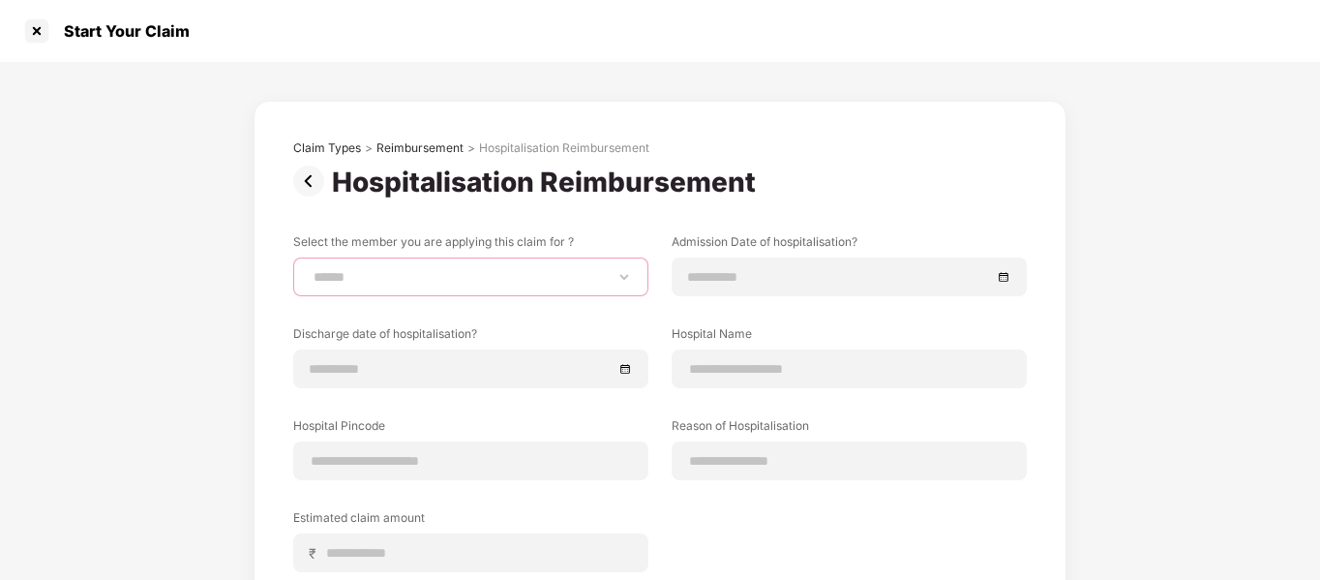
click at [428, 272] on select "**********" at bounding box center [471, 276] width 322 height 15
select select "**********"
click at [310, 269] on select "**********" at bounding box center [471, 276] width 322 height 15
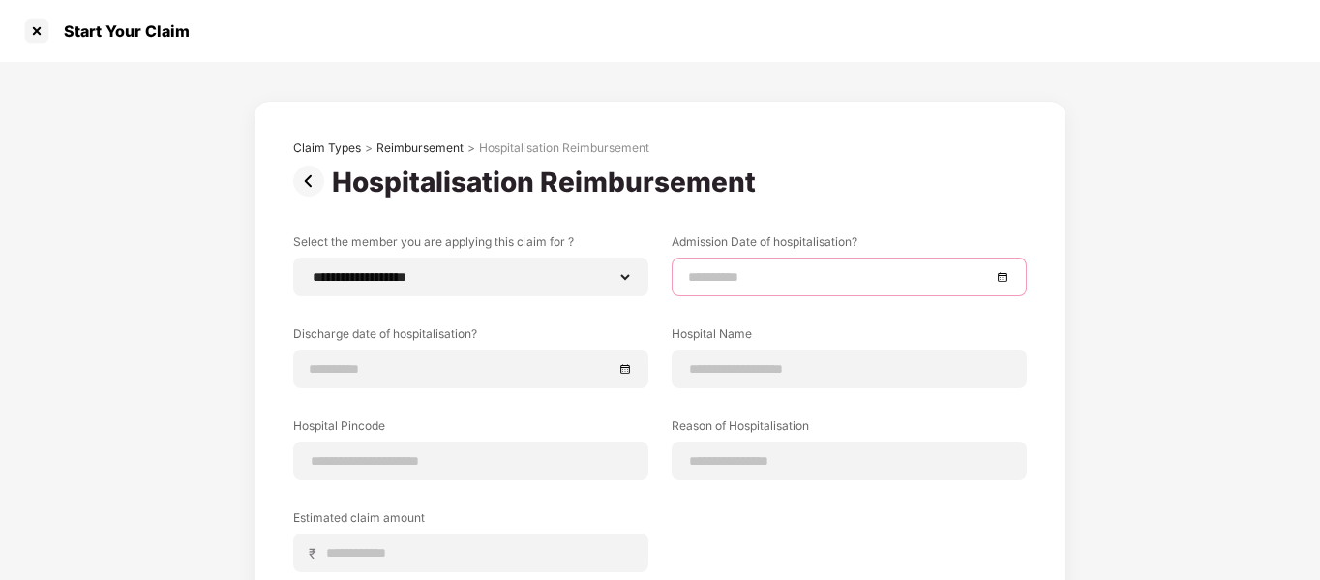
click at [724, 275] on input at bounding box center [839, 276] width 303 height 21
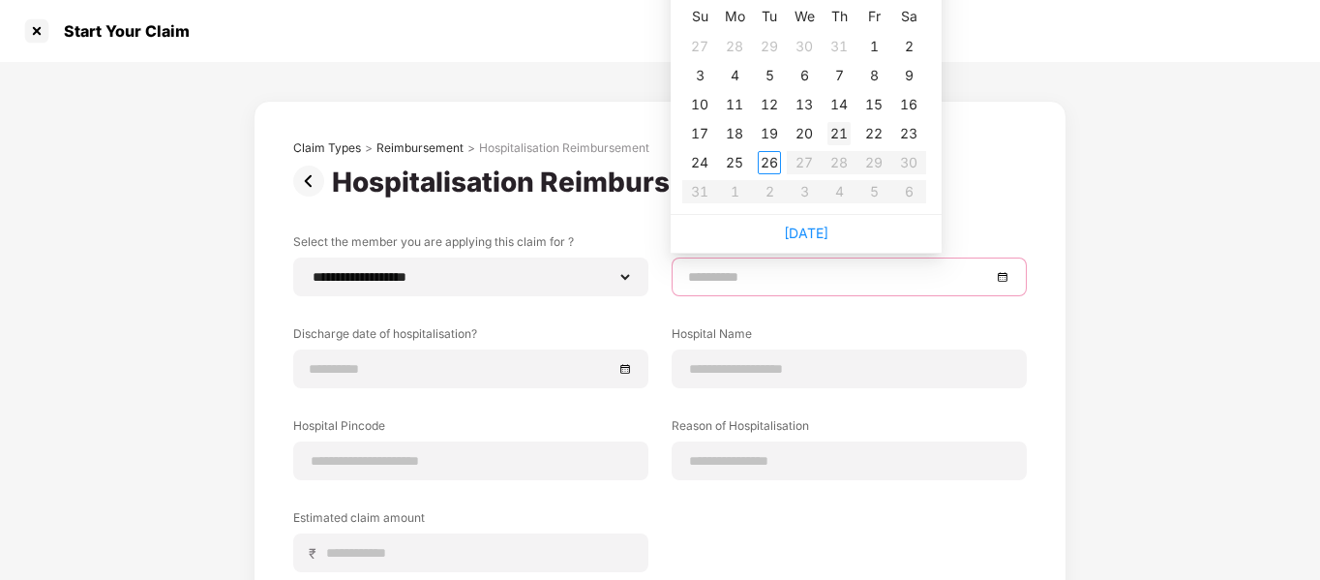
type input "**********"
click at [842, 123] on div "21" at bounding box center [839, 133] width 23 height 23
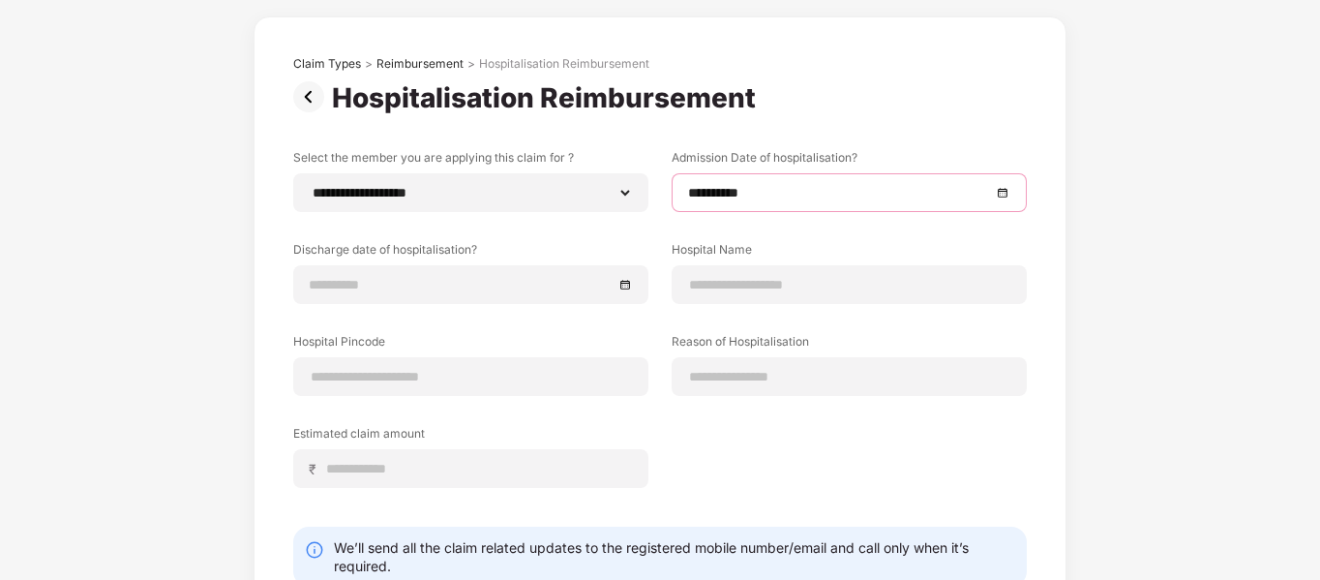
scroll to position [88, 0]
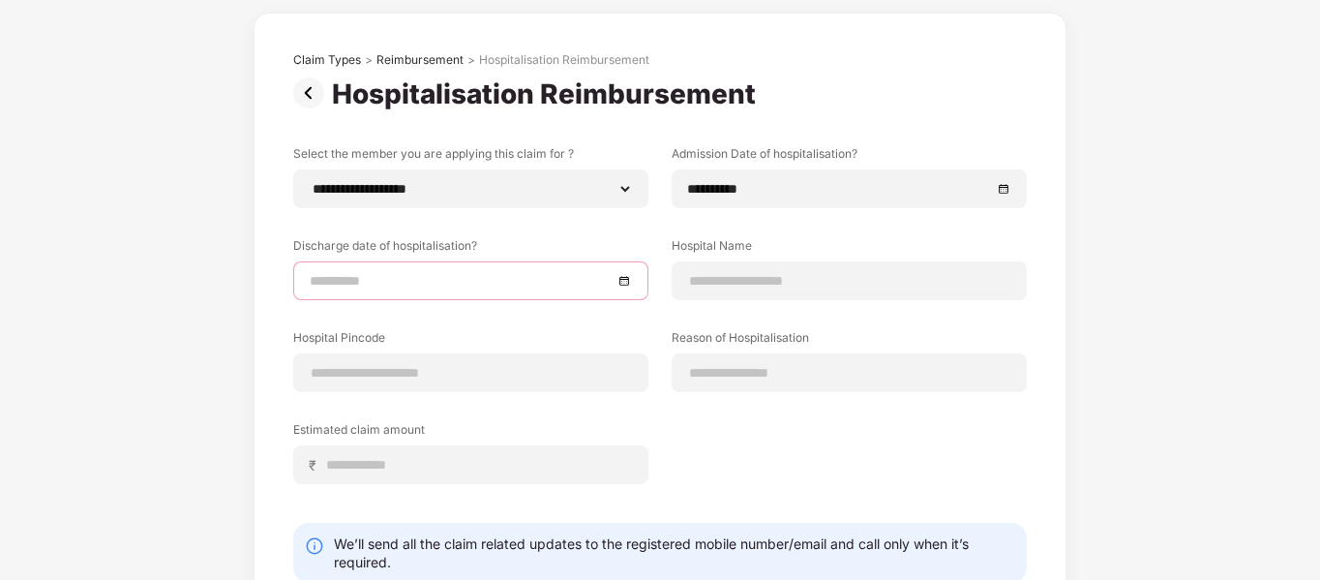
click at [393, 276] on input at bounding box center [461, 280] width 303 height 21
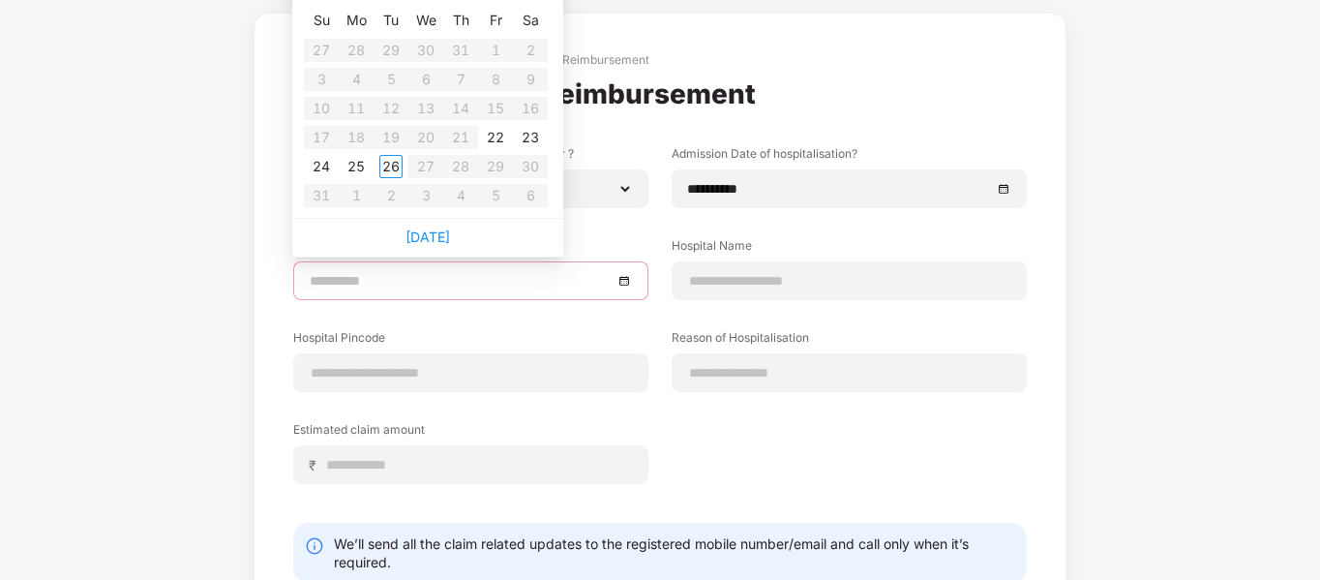
type input "**********"
click at [529, 136] on div "23" at bounding box center [530, 137] width 23 height 23
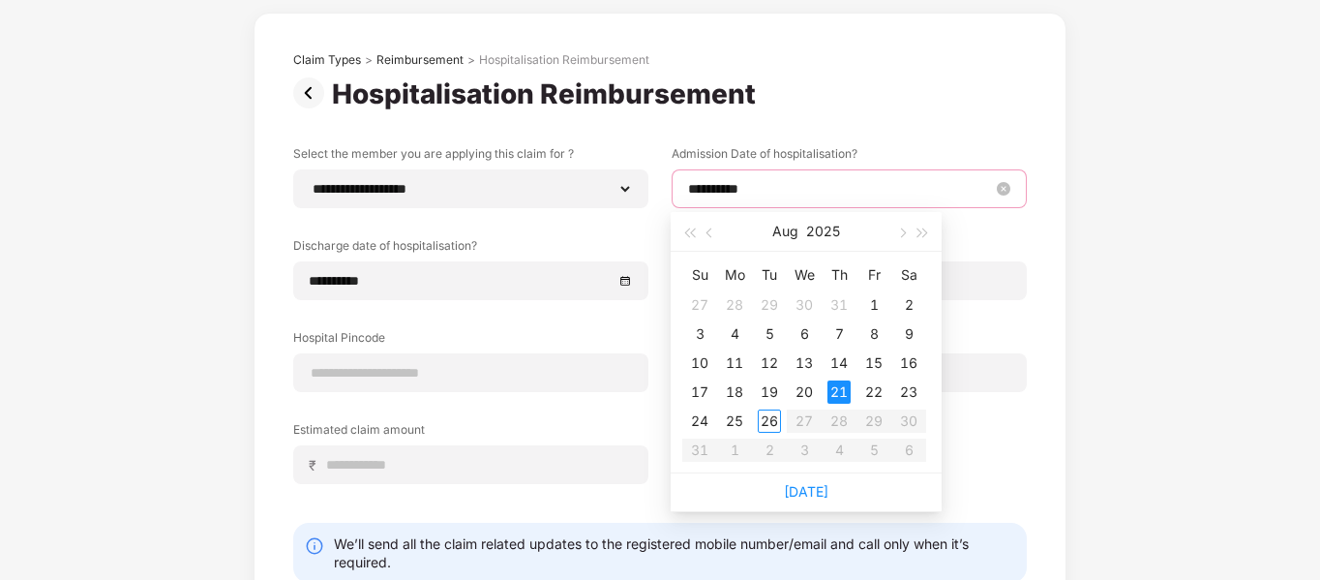
click at [911, 196] on input "**********" at bounding box center [839, 188] width 303 height 21
type input "**********"
click at [808, 394] on div "20" at bounding box center [804, 391] width 23 height 23
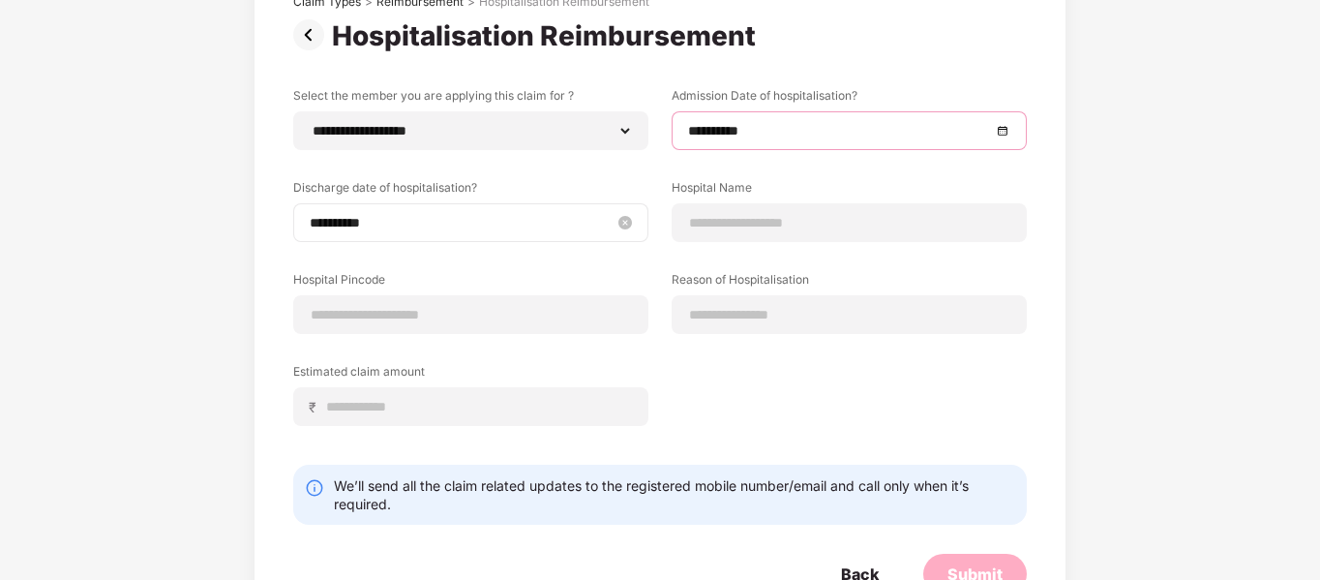
scroll to position [147, 0]
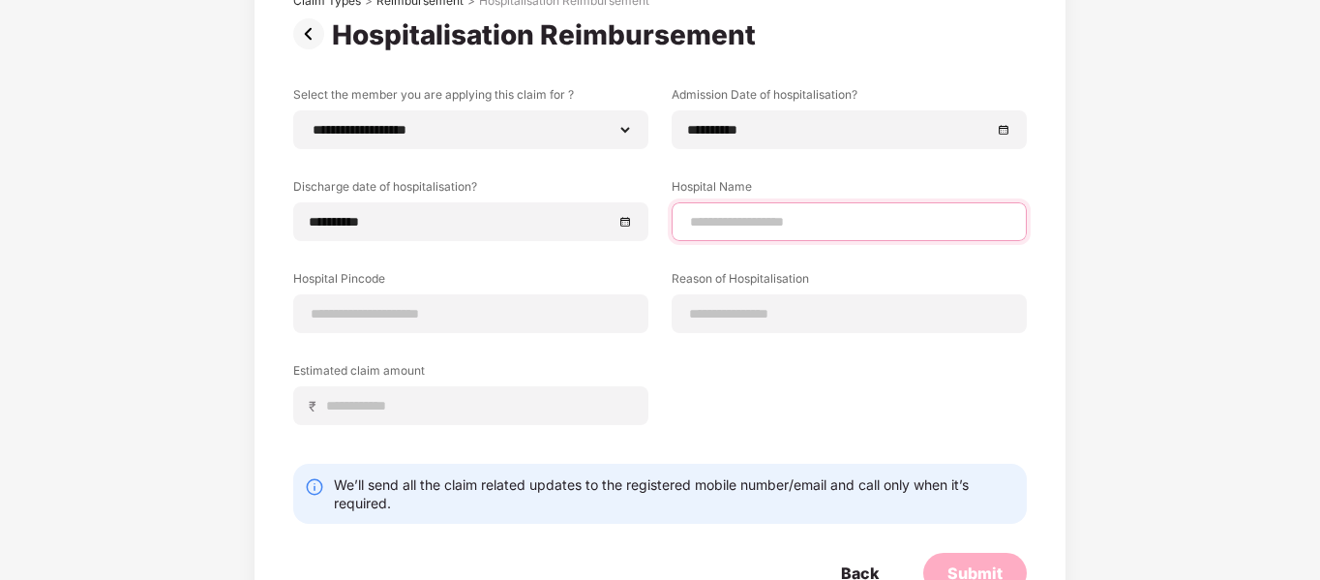
click at [734, 221] on input at bounding box center [849, 222] width 322 height 20
type input "**********"
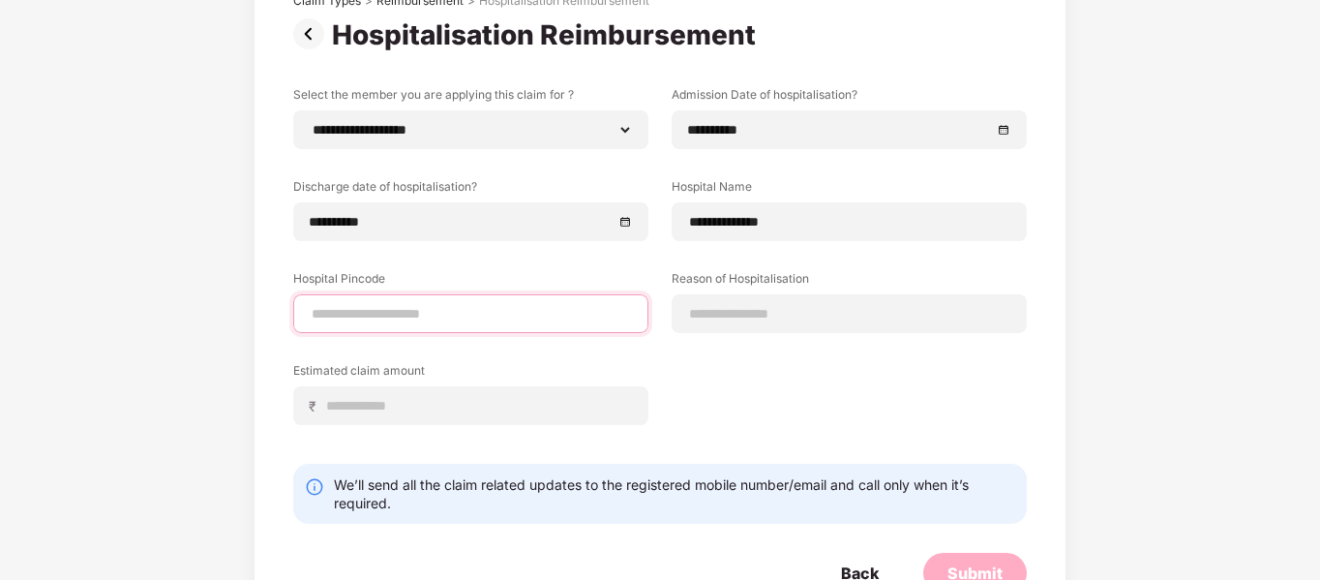
click at [518, 310] on input at bounding box center [471, 314] width 322 height 20
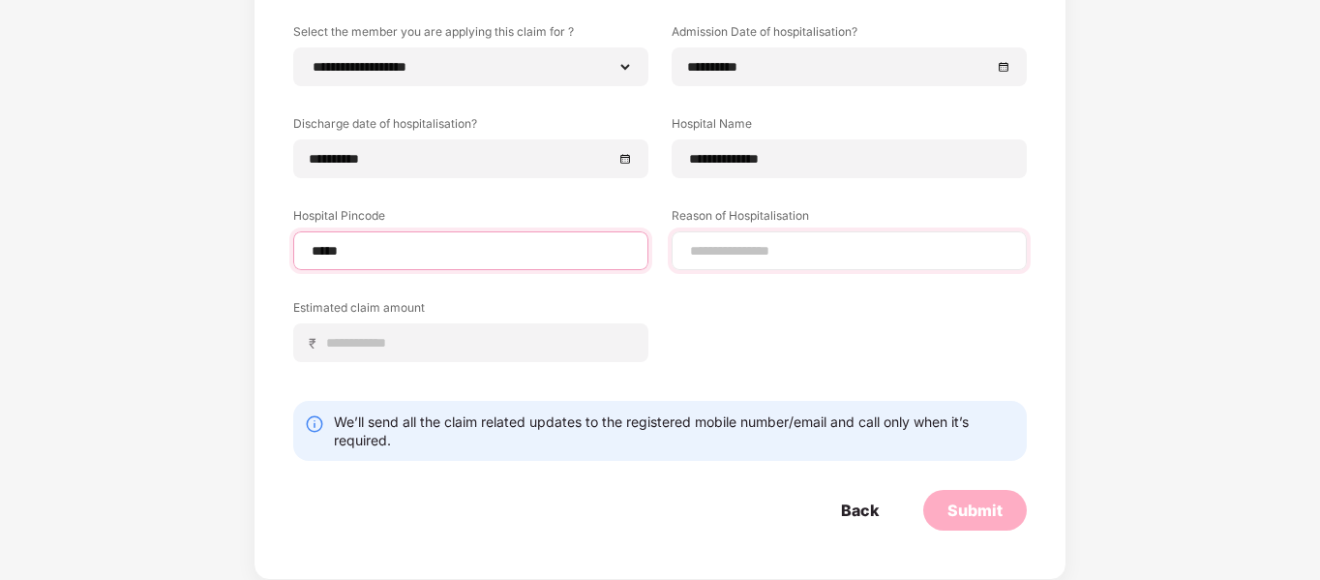
type input "*****"
click at [799, 247] on input at bounding box center [849, 251] width 322 height 20
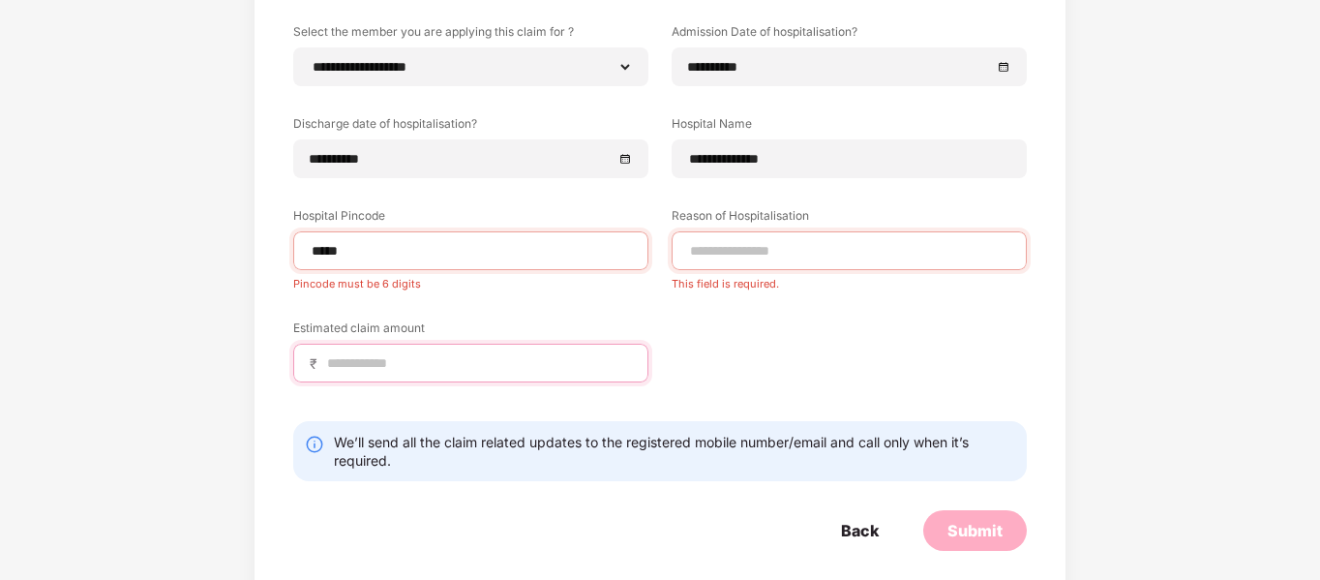
click at [484, 363] on input at bounding box center [478, 363] width 307 height 20
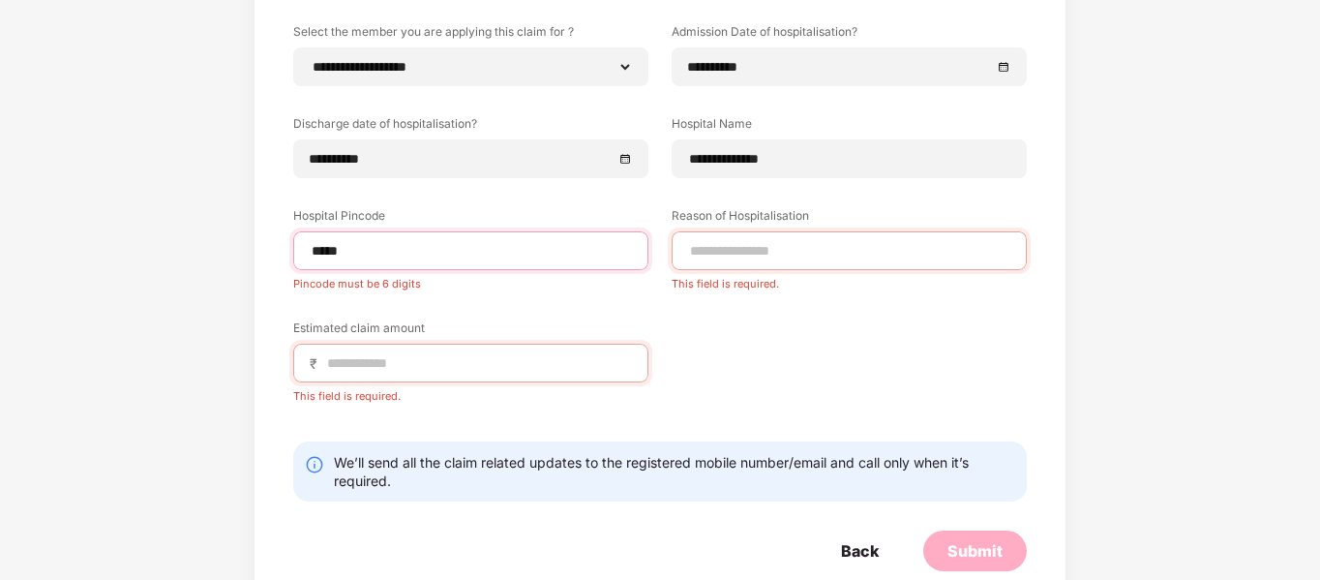
drag, startPoint x: 484, startPoint y: 251, endPoint x: 270, endPoint y: 255, distance: 213.9
click at [270, 255] on div "**********" at bounding box center [660, 256] width 813 height 730
click at [451, 364] on input at bounding box center [478, 363] width 307 height 20
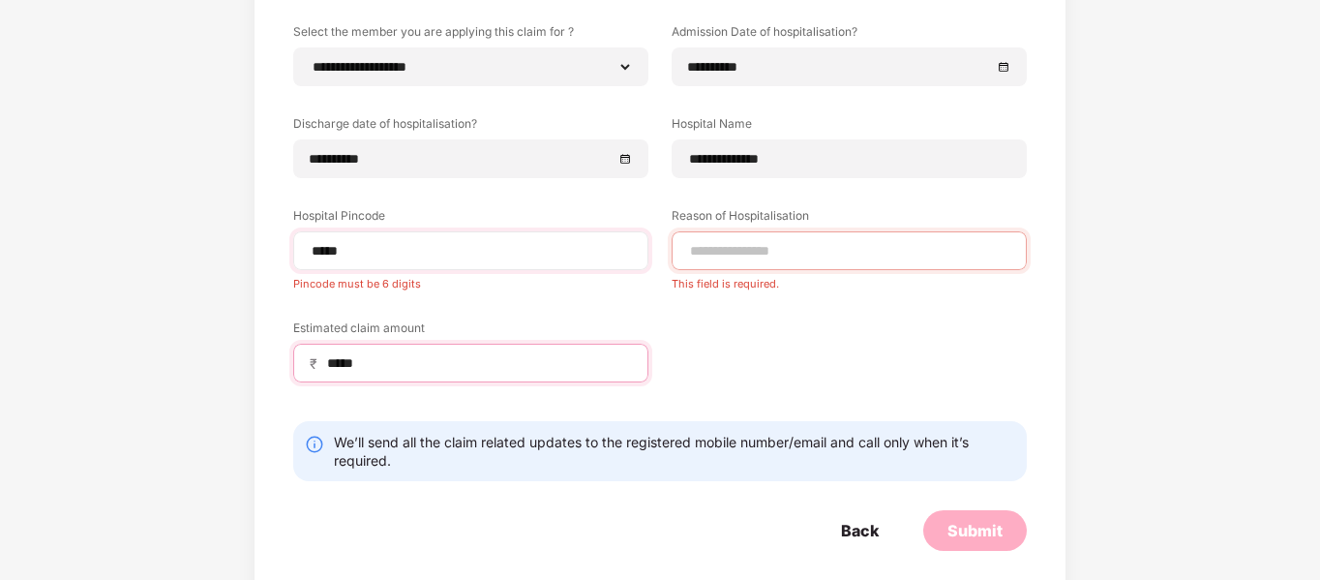
type input "*****"
click at [409, 256] on input "*****" at bounding box center [471, 251] width 322 height 20
type input "*"
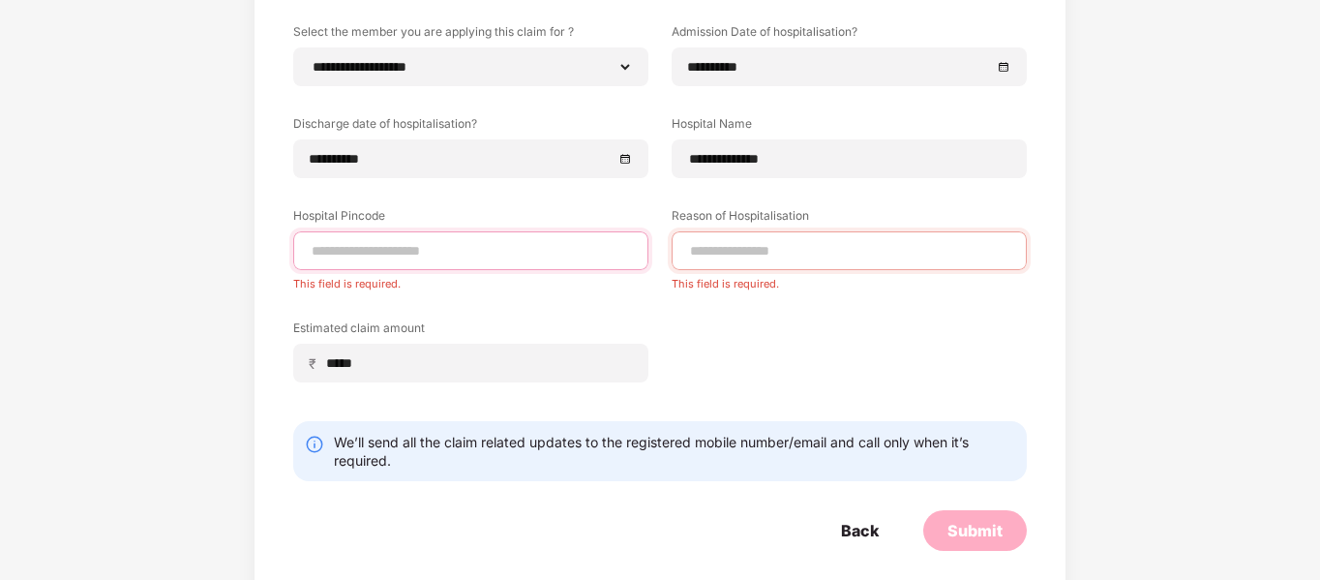
scroll to position [0, 0]
